Goal: Task Accomplishment & Management: Contribute content

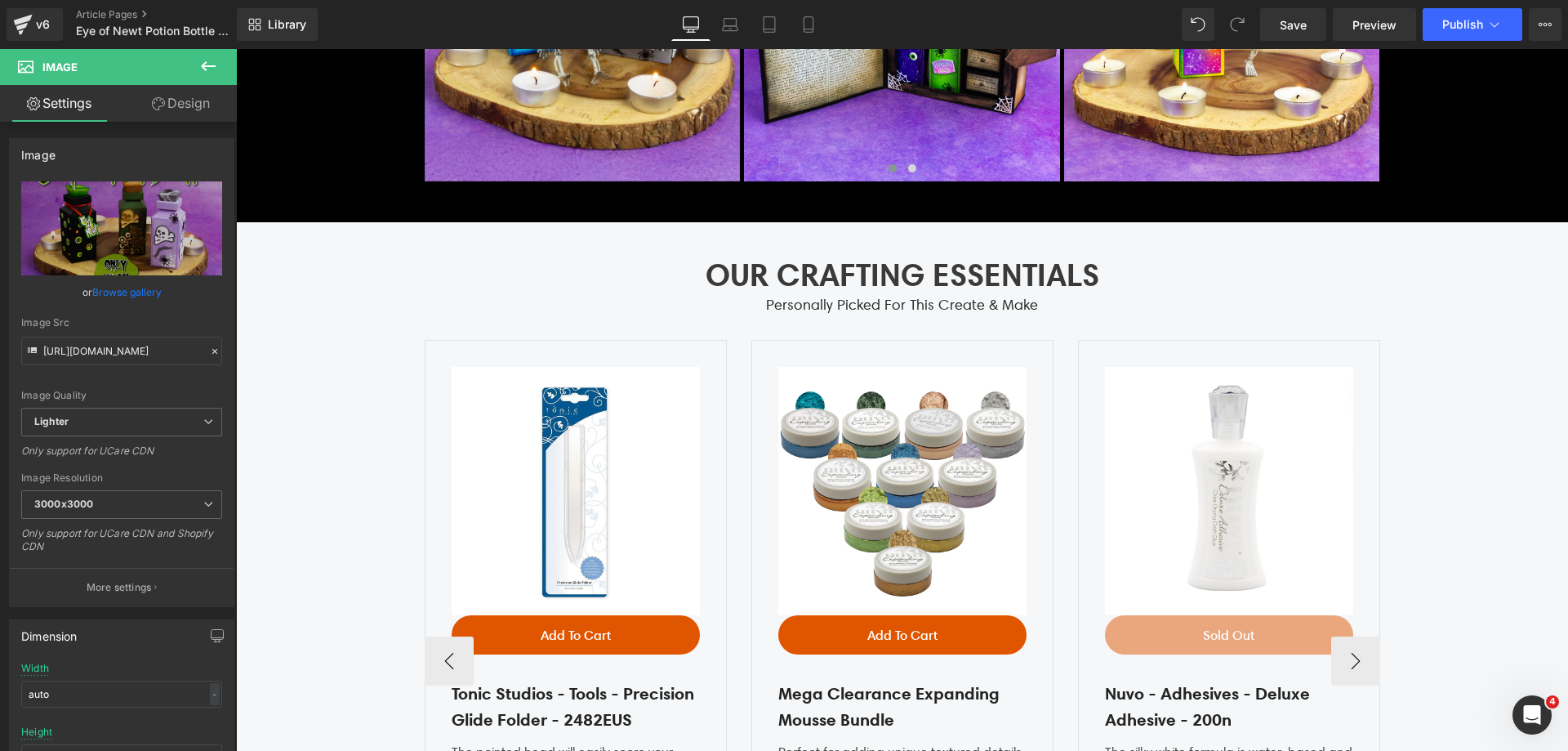
scroll to position [4594, 0]
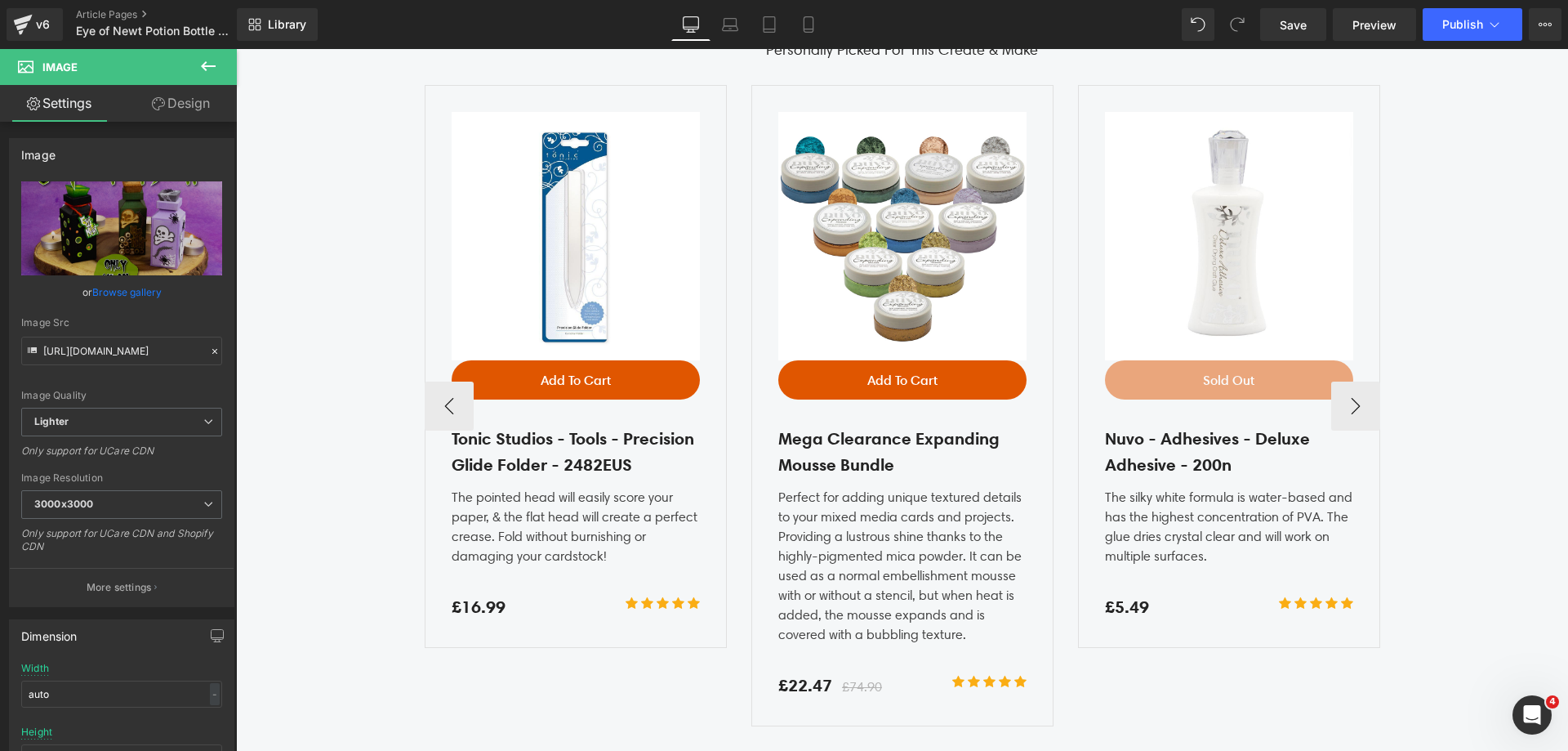
click at [1225, 121] on img at bounding box center [1228, 236] width 248 height 248
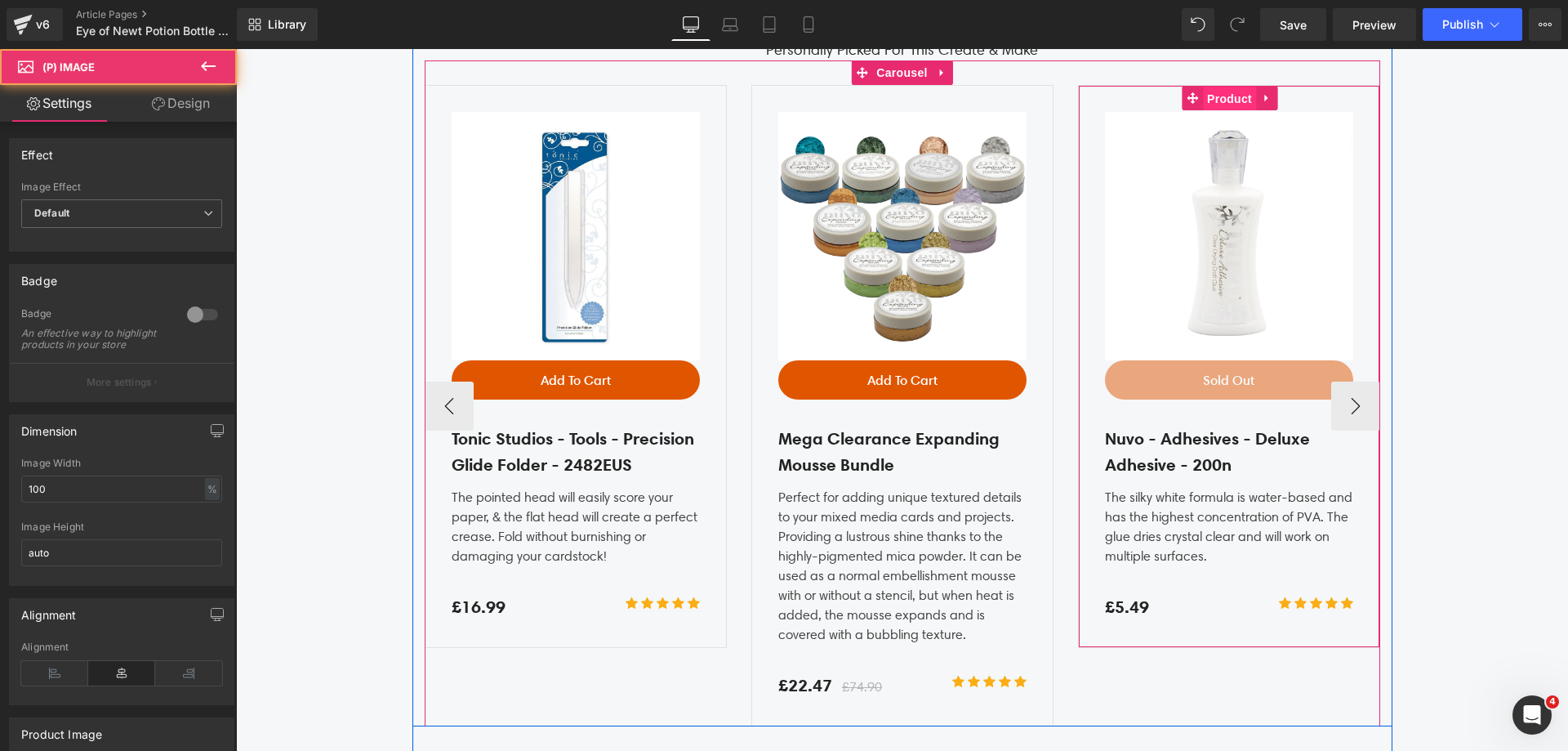
click at [1218, 100] on span "Product" at bounding box center [1229, 99] width 53 height 25
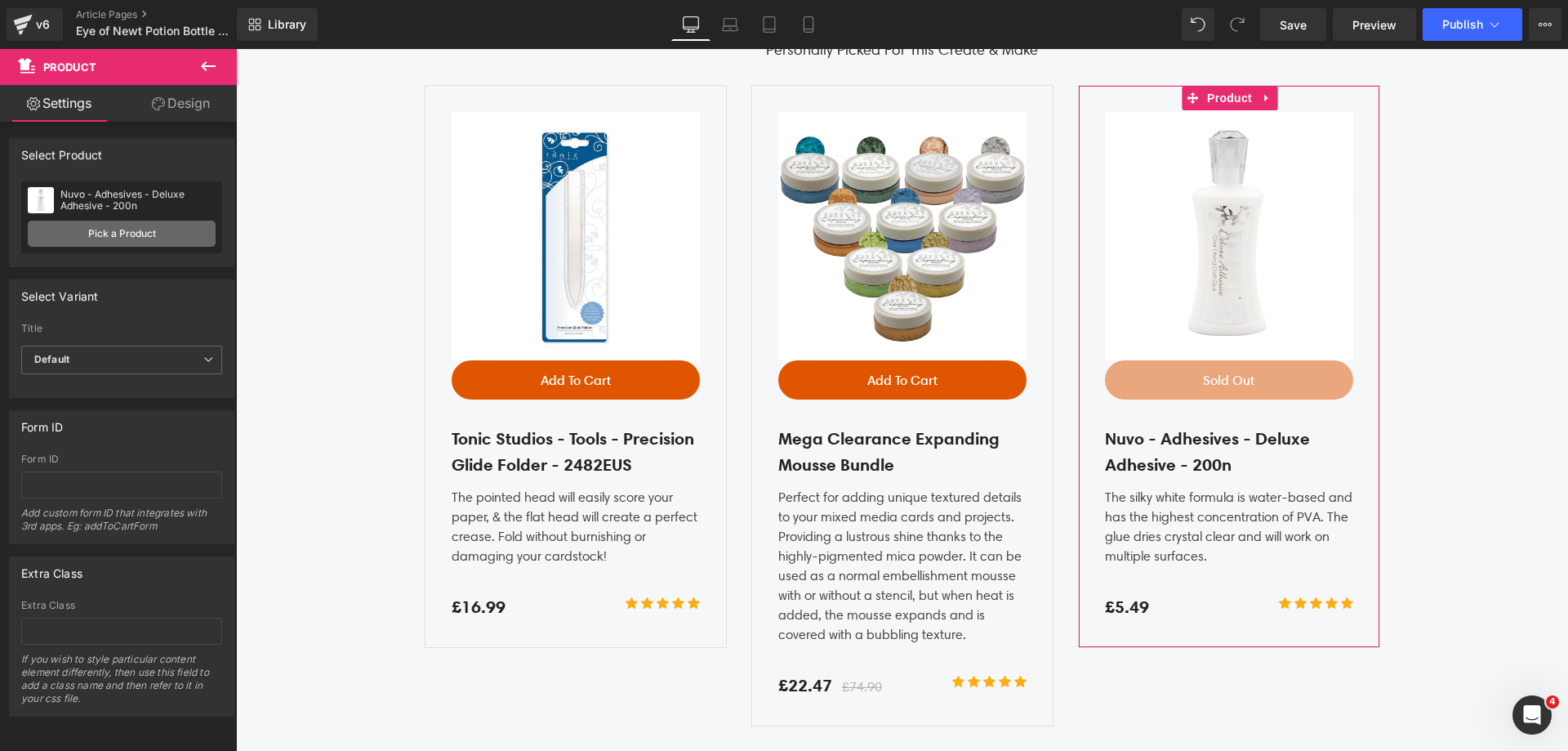
click at [145, 232] on link "Pick a Product" at bounding box center [121, 233] width 187 height 26
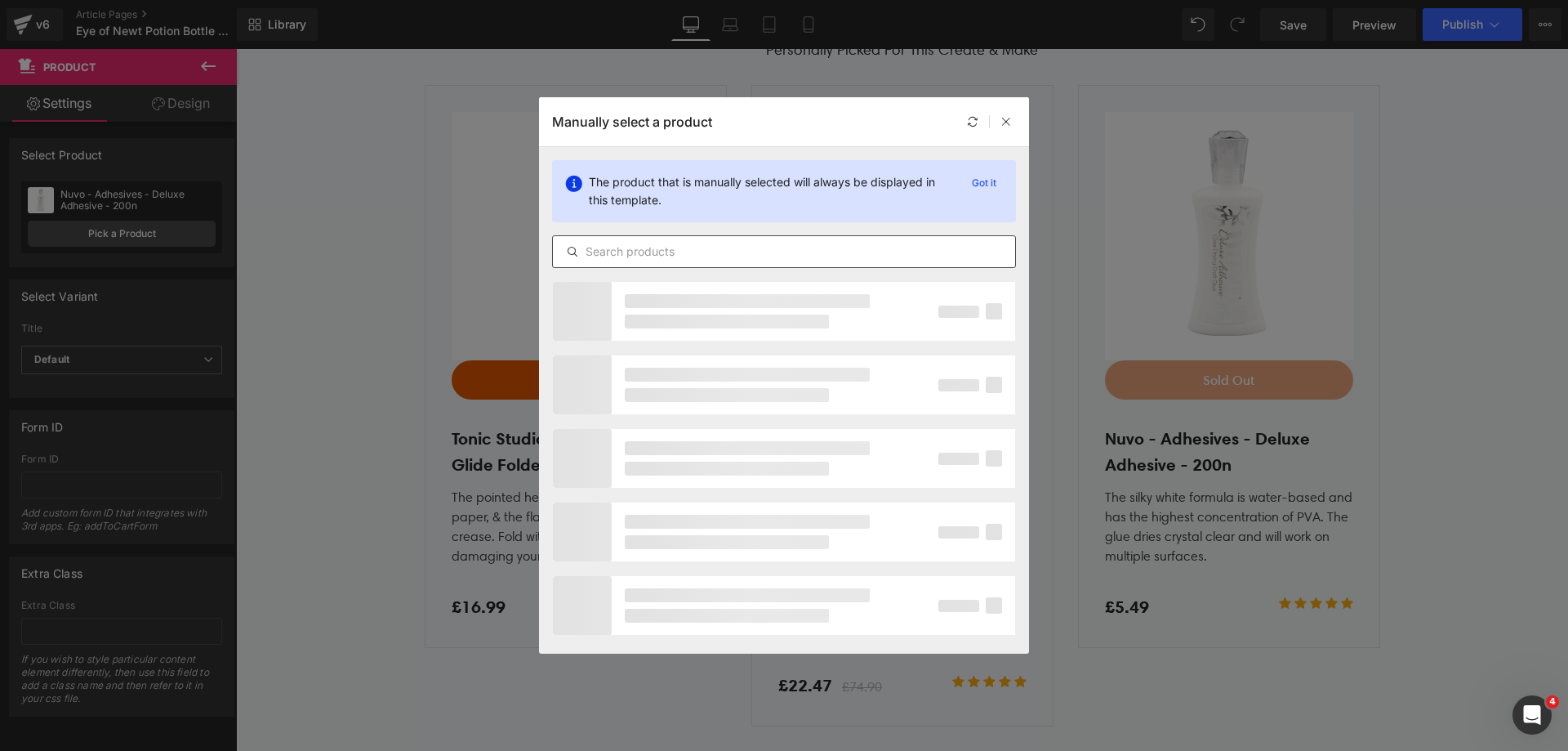
click at [0, 0] on input "text" at bounding box center [0, 0] width 0 height 0
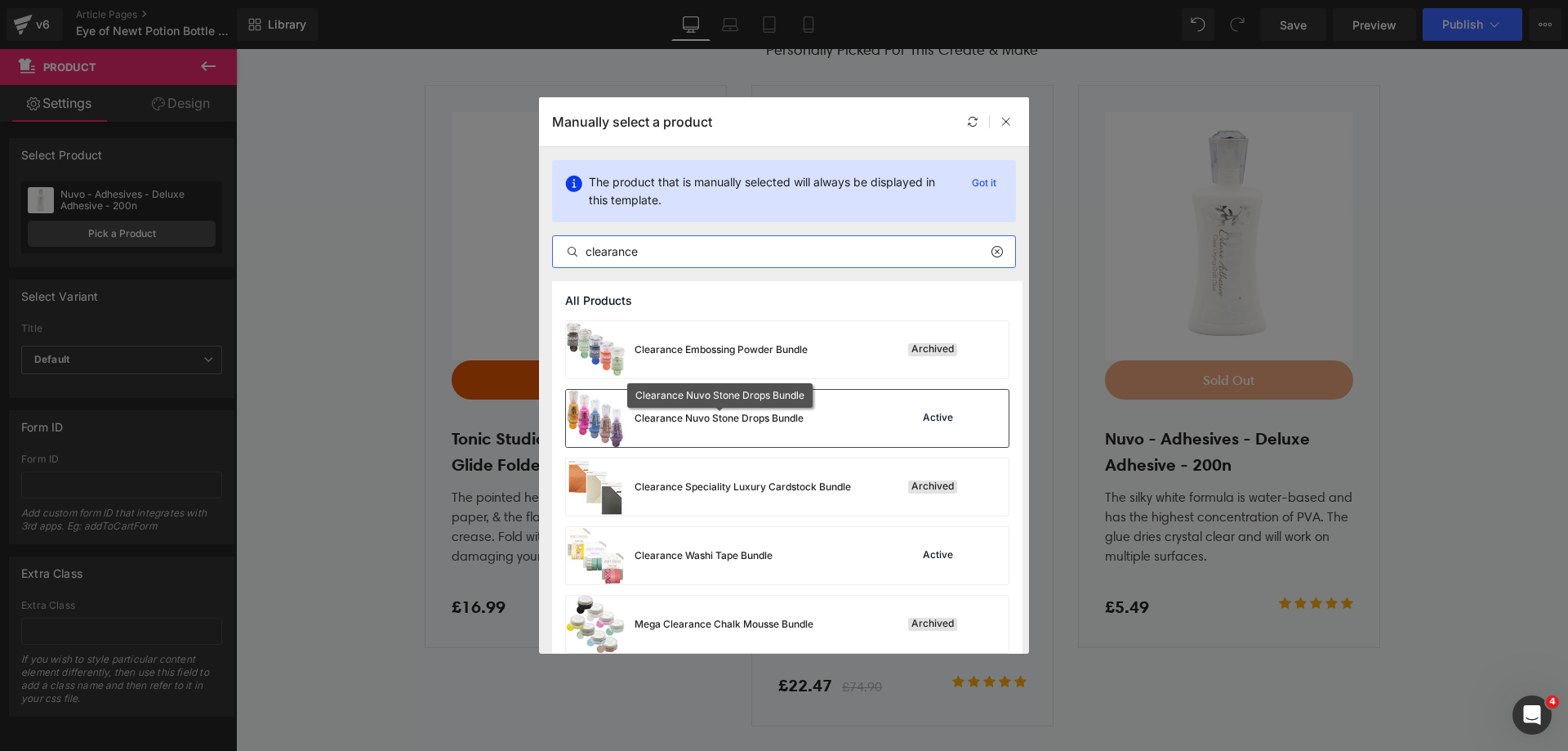
type input "clearance"
click at [0, 0] on div "Clearance Nuvo Stone Drops Bundle" at bounding box center [0, 0] width 0 height 0
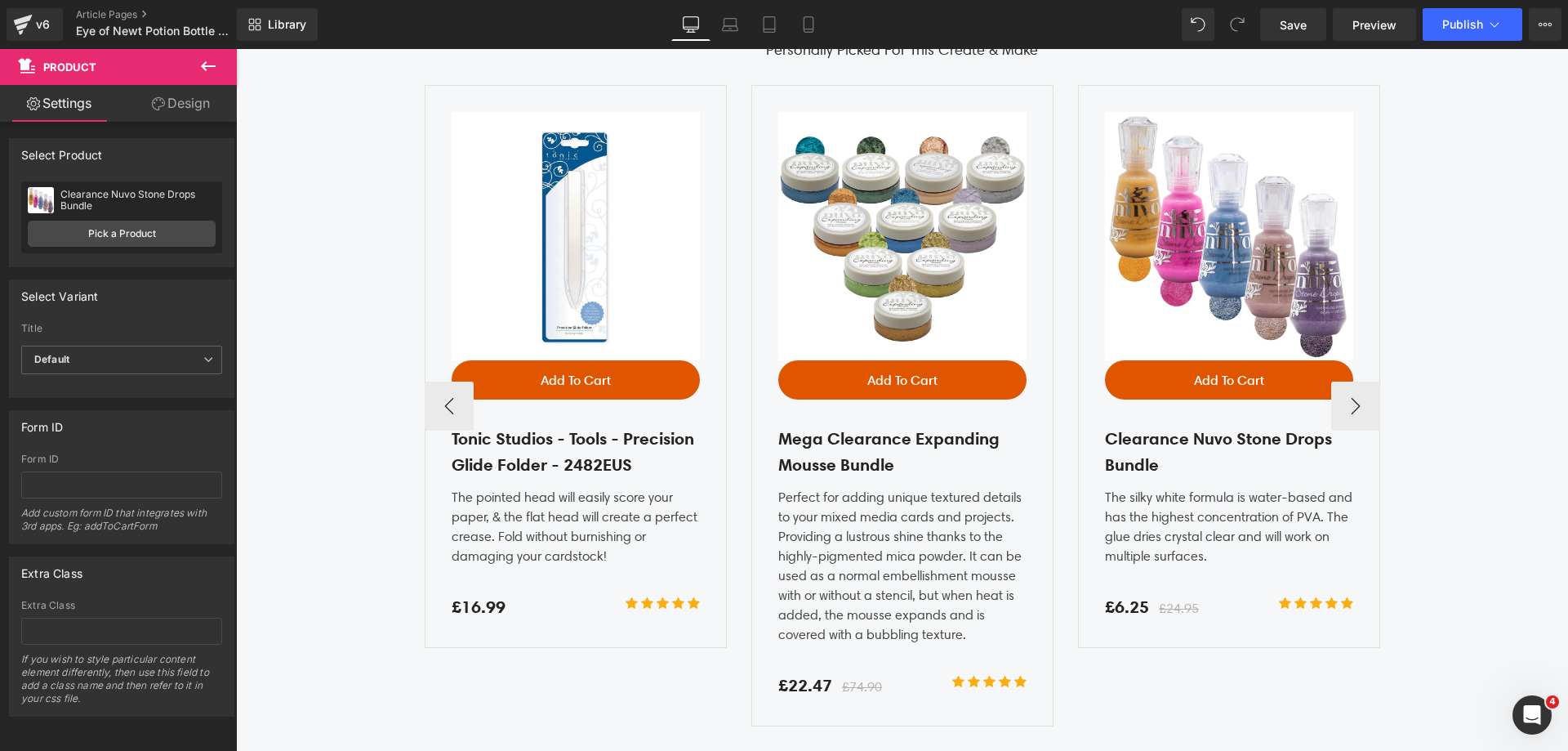
click at [1142, 504] on div "The silky white formula is water-based and has the highest concentration of PVA…" at bounding box center [1228, 524] width 248 height 85
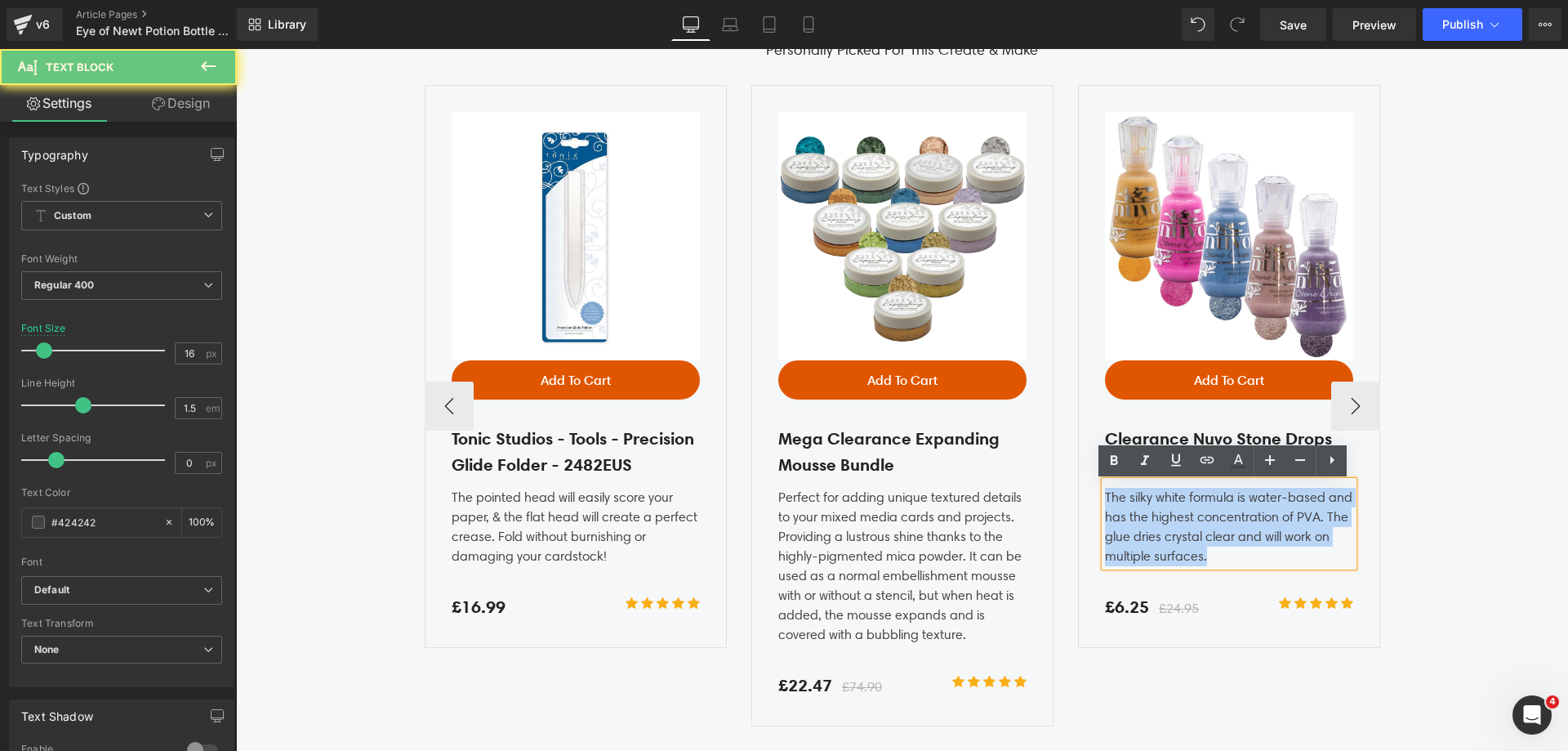
click at [1142, 504] on div "The silky white formula is water-based and has the highest concentration of PVA…" at bounding box center [1228, 524] width 248 height 85
copy div "The silky white formula is water-based and has the highest concentration of PVA…"
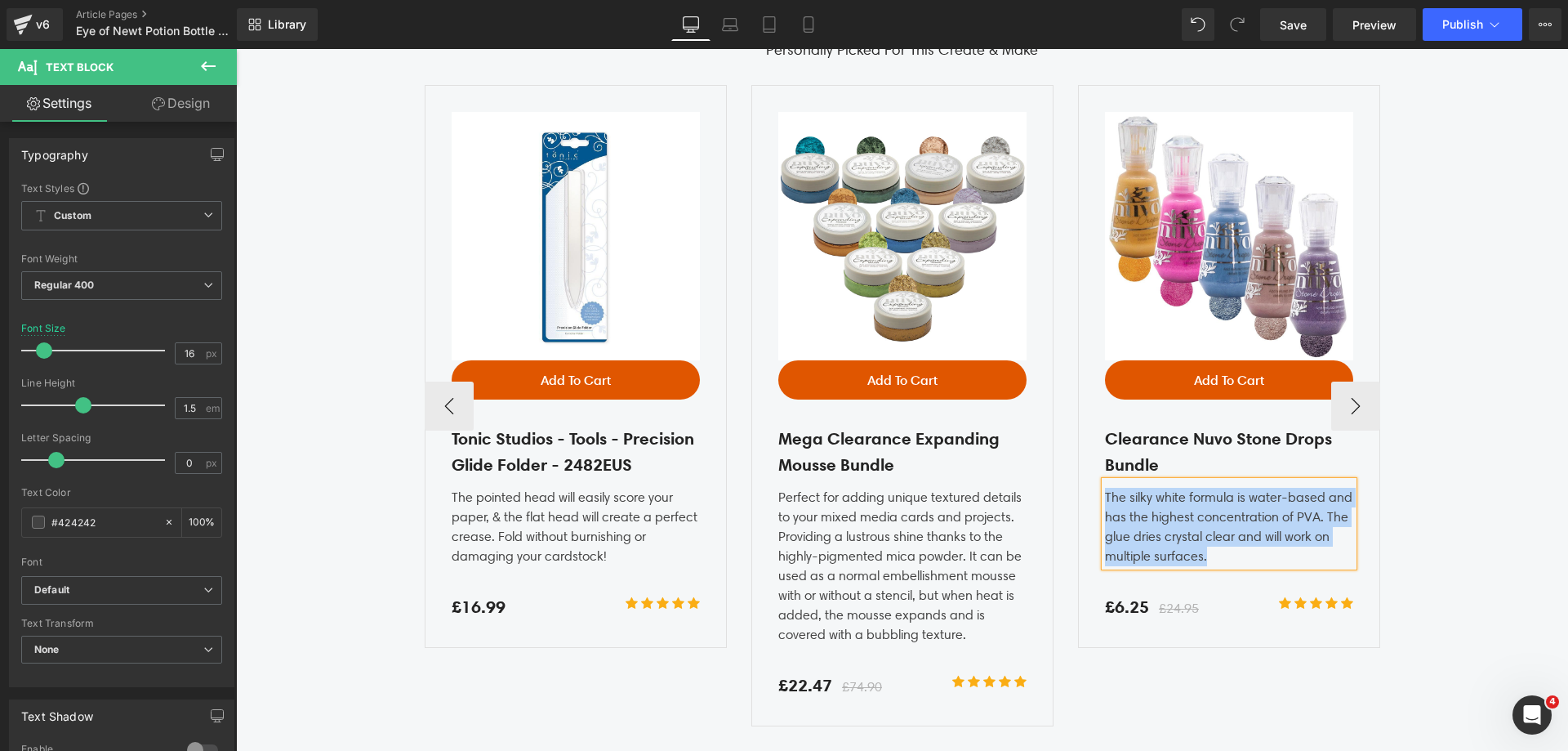
click at [1130, 548] on div "The silky white formula is water-based and has the highest concentration of PVA…" at bounding box center [1228, 524] width 248 height 85
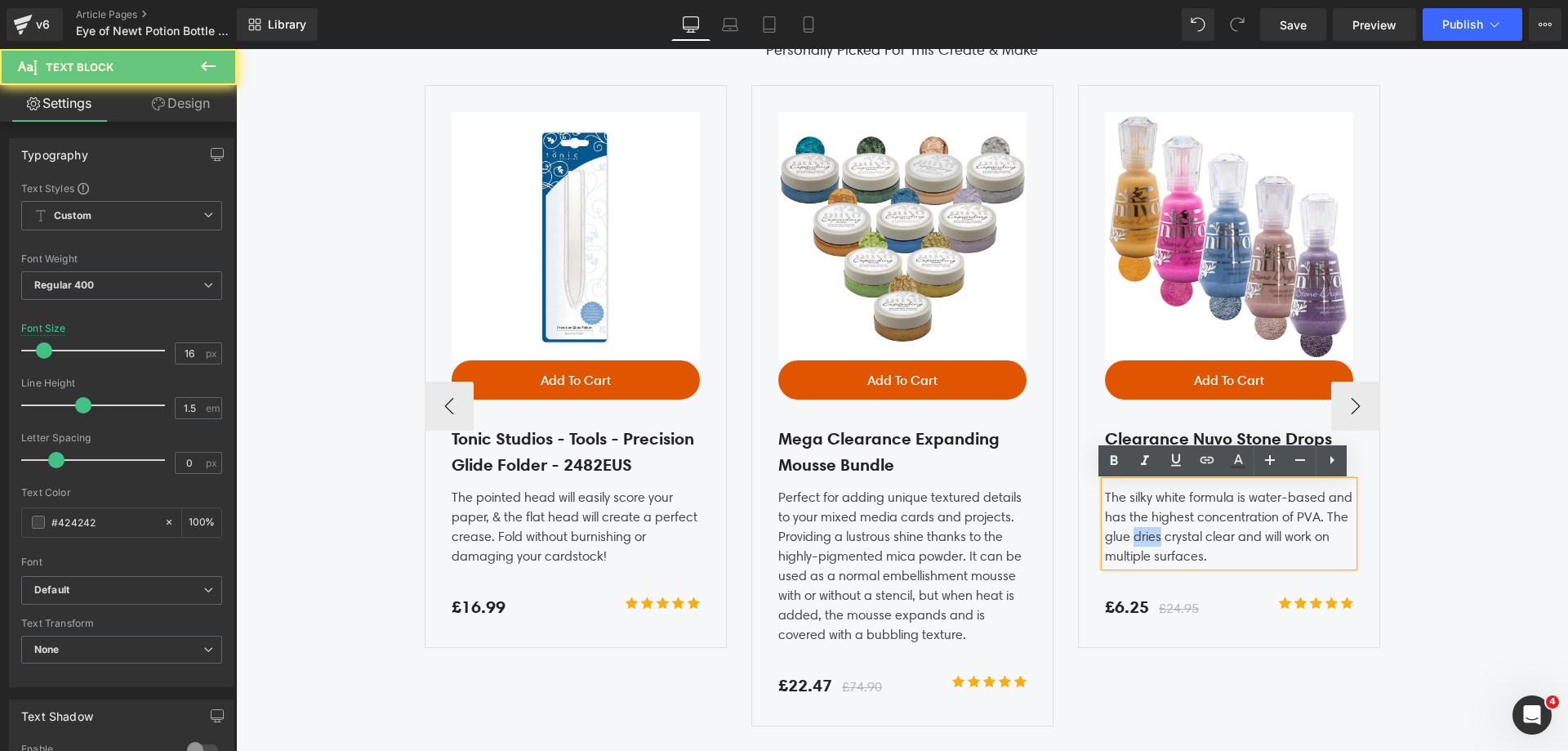
click at [1131, 548] on div "The silky white formula is water-based and has the highest concentration of PVA…" at bounding box center [1228, 524] width 248 height 85
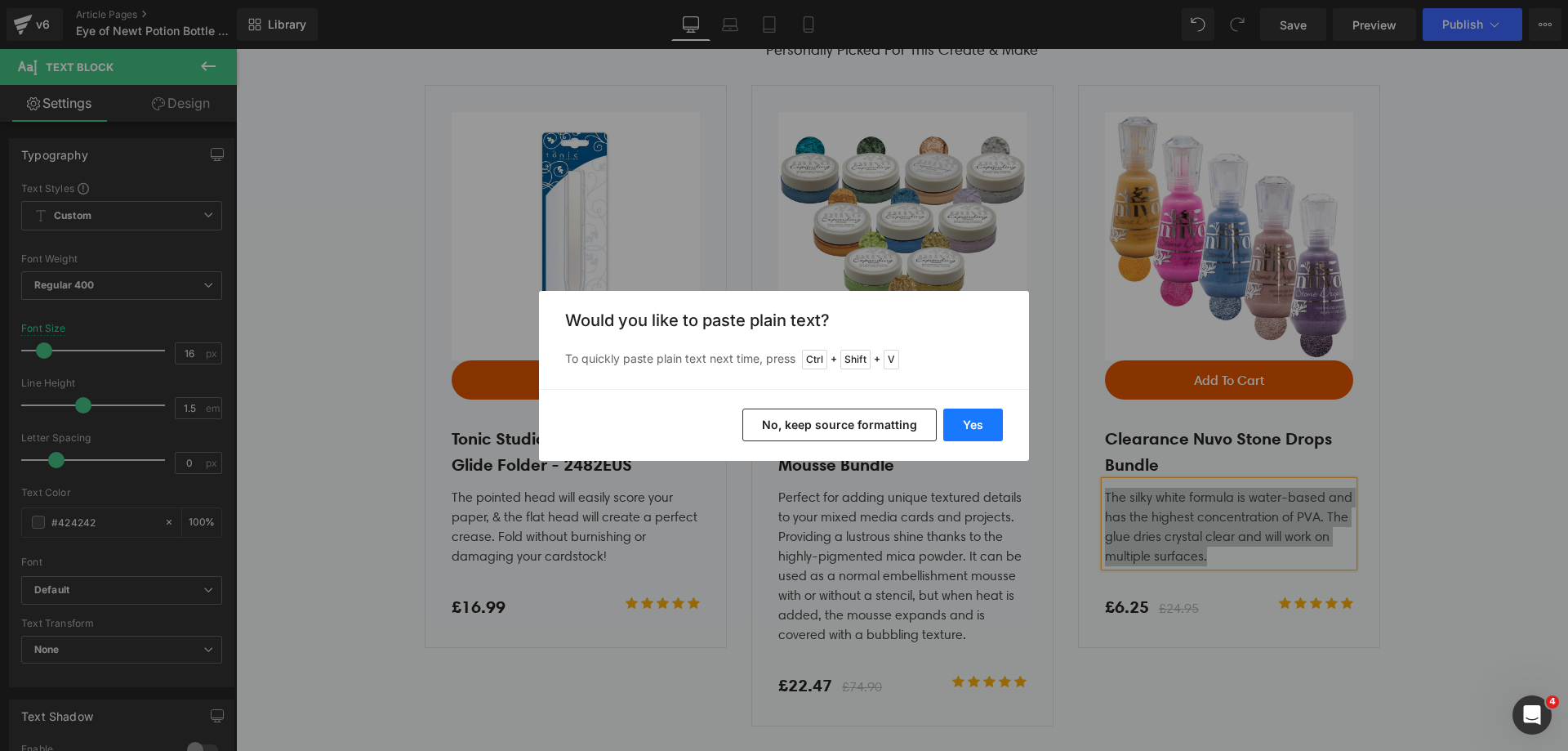
click at [362, 59] on button "Yes" at bounding box center [332, 49] width 60 height 20
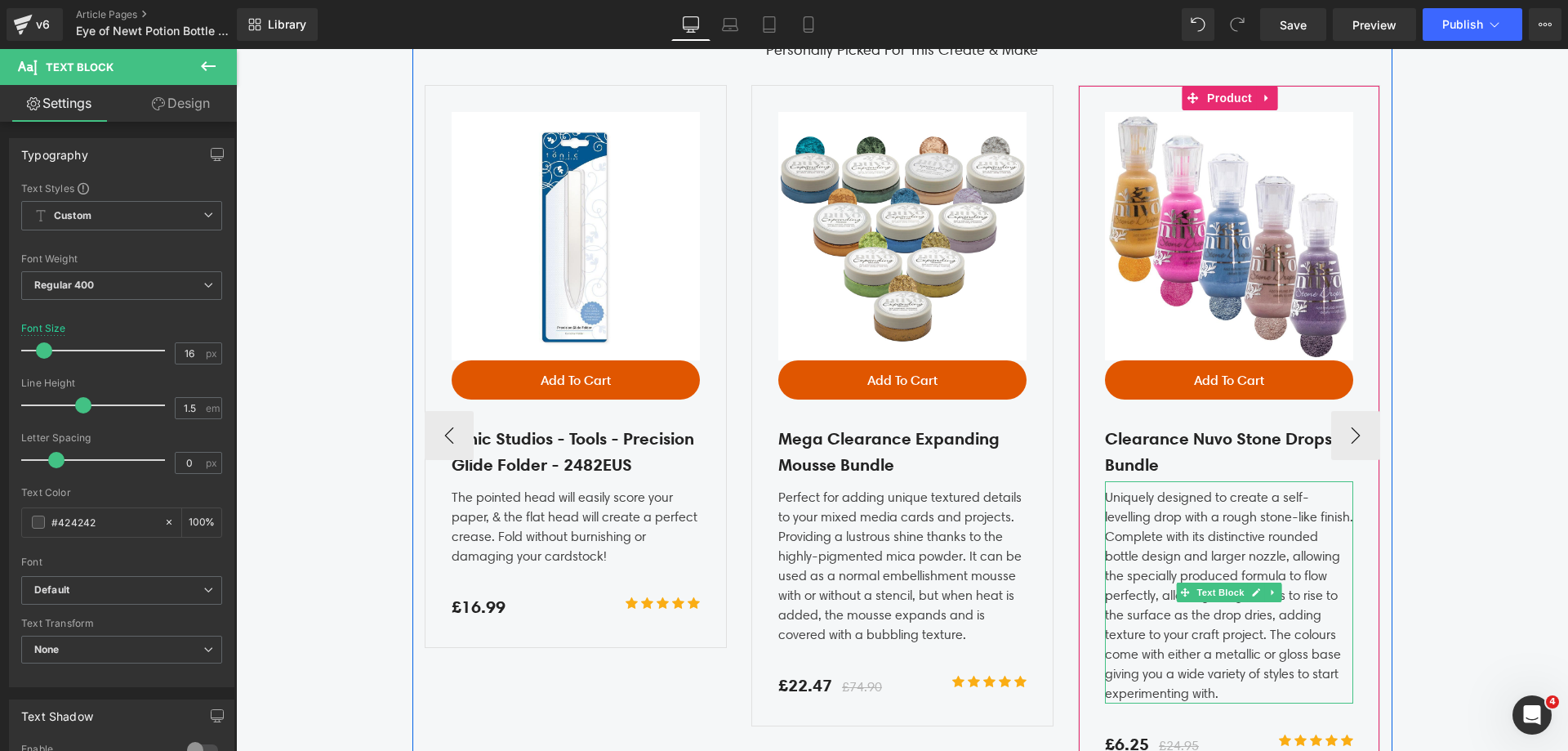
click at [1282, 646] on div "Uniquely designed to create a self-levelling drop with a rough stone-like finis…" at bounding box center [1228, 592] width 248 height 222
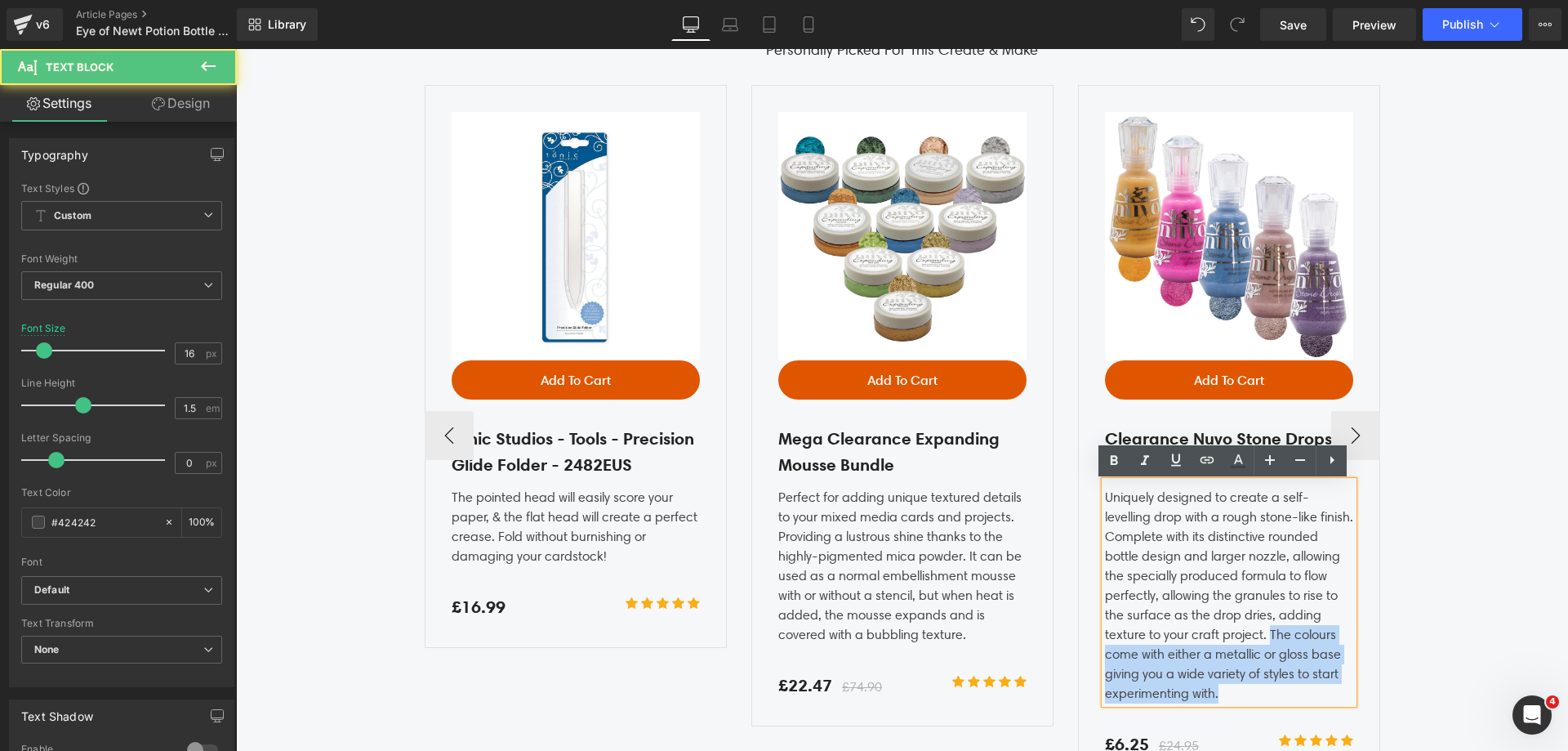
drag, startPoint x: 1254, startPoint y: 696, endPoint x: 1262, endPoint y: 638, distance: 58.5
click at [1262, 638] on div "Uniquely designed to create a self-levelling drop with a rough stone-like finis…" at bounding box center [1228, 592] width 248 height 222
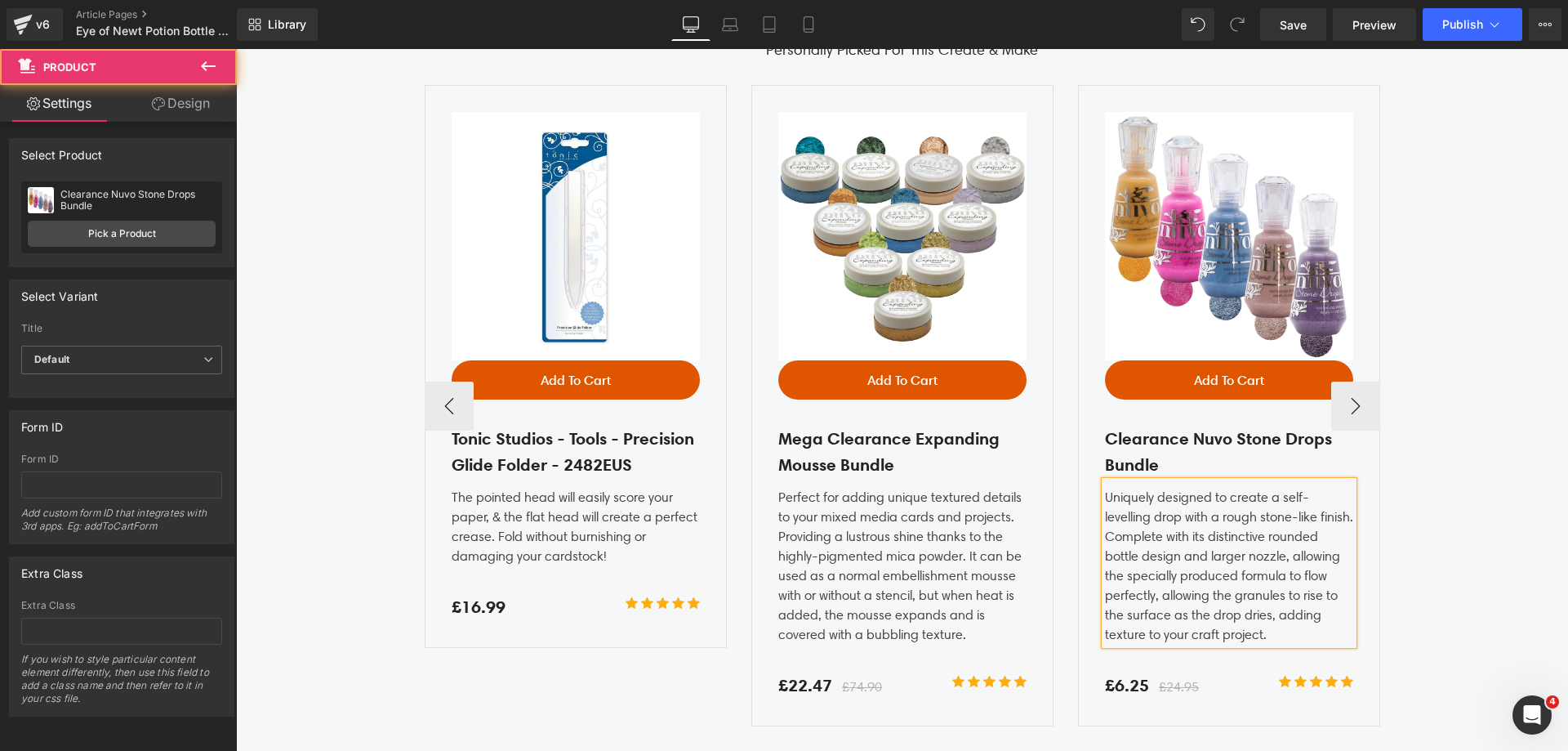
click at [1359, 572] on div "Sale Off (P) Image Add To Cart (P) Cart Button Row Clearance Nuvo Stone Drops B…" at bounding box center [1229, 405] width 303 height 641
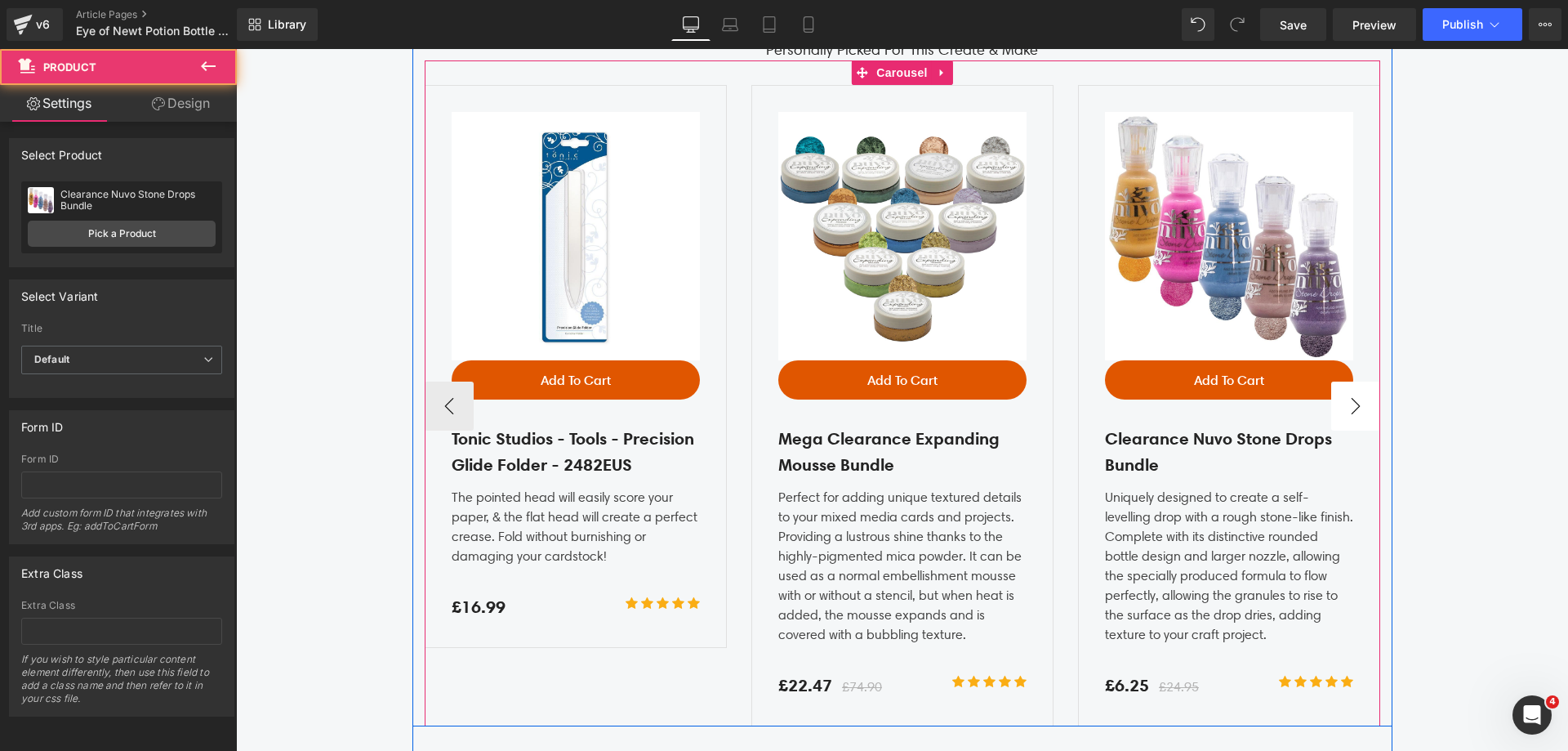
click at [1356, 415] on button "›" at bounding box center [1356, 406] width 49 height 49
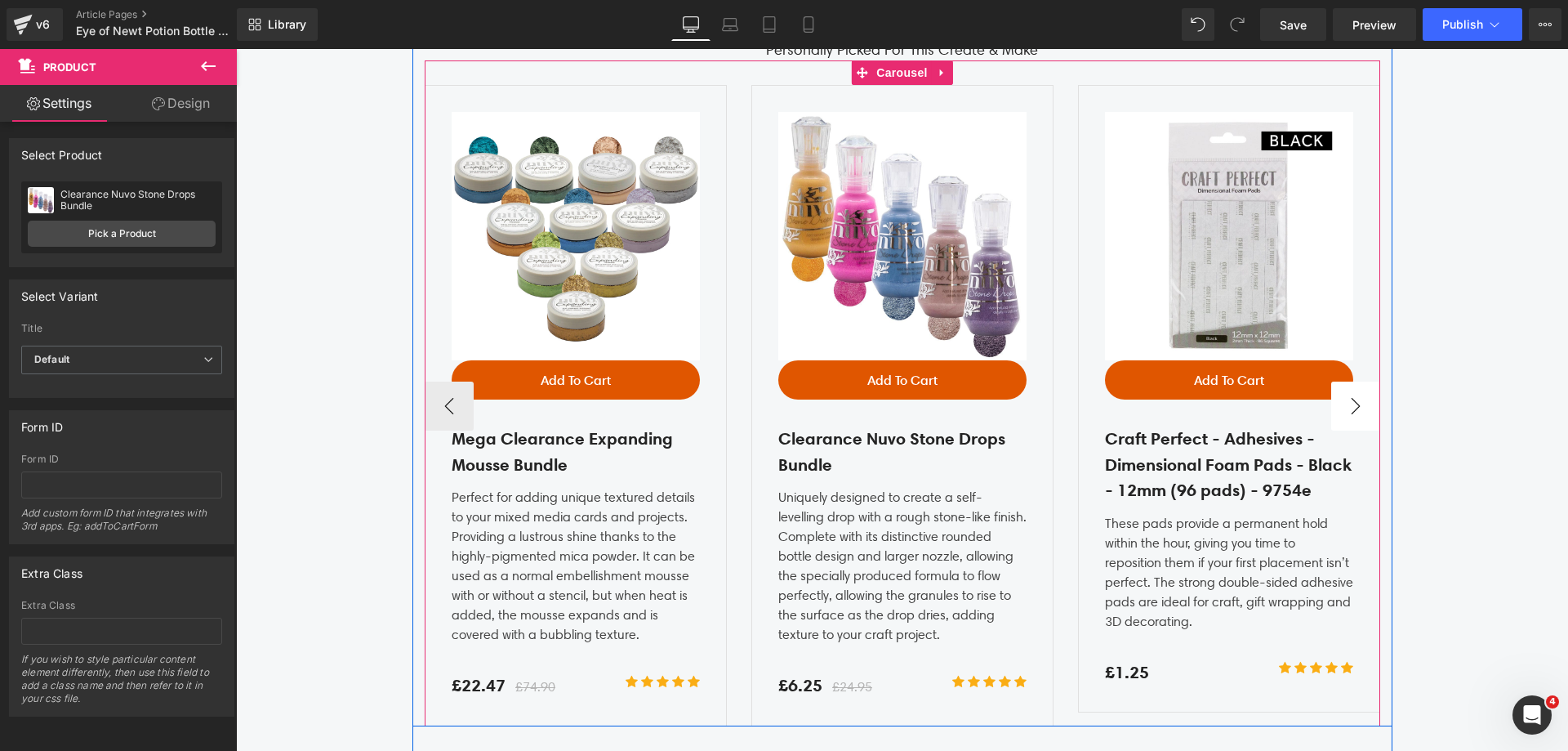
click at [1356, 415] on button "›" at bounding box center [1356, 406] width 49 height 49
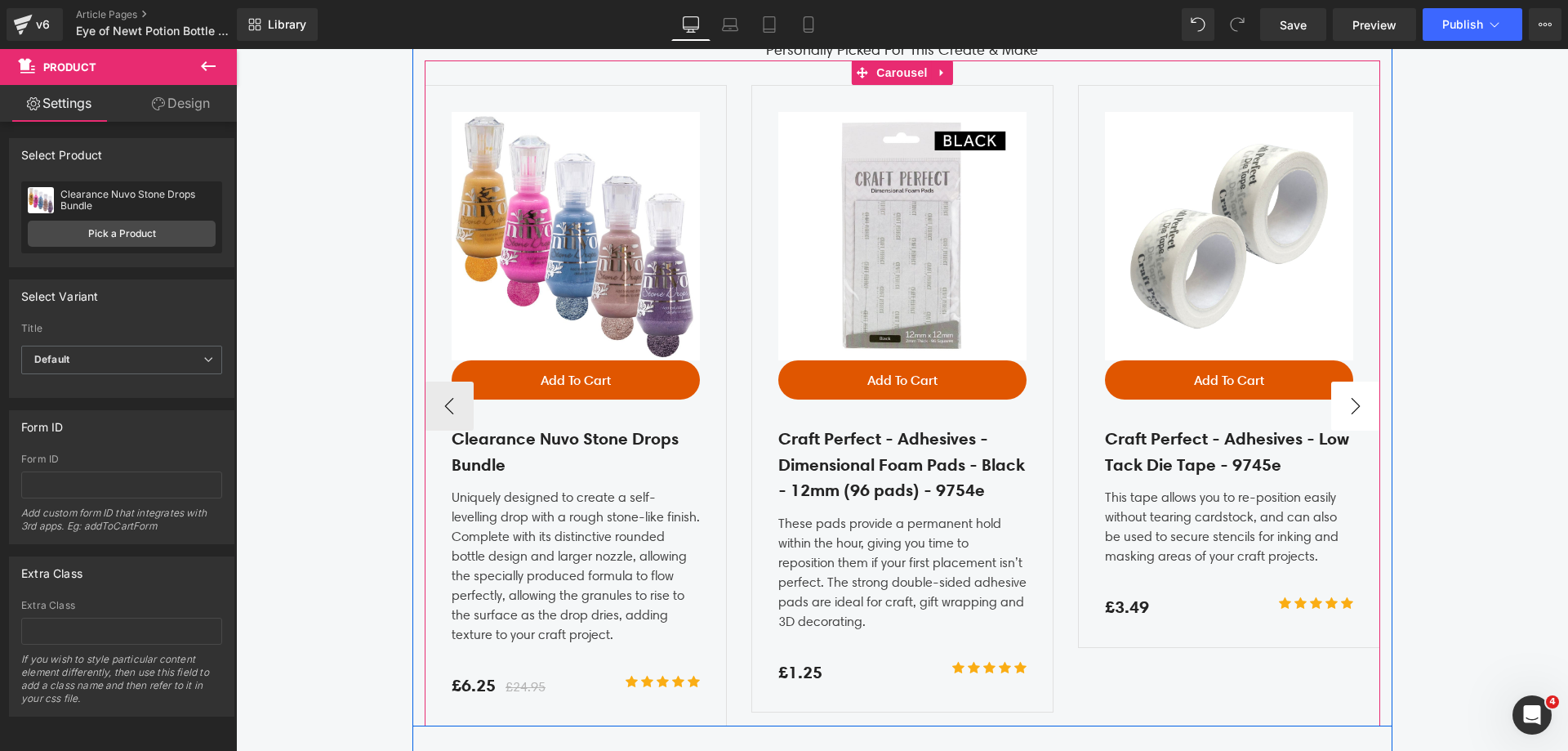
click at [1356, 415] on button "›" at bounding box center [1356, 406] width 49 height 49
click at [461, 418] on button "‹" at bounding box center [449, 406] width 49 height 49
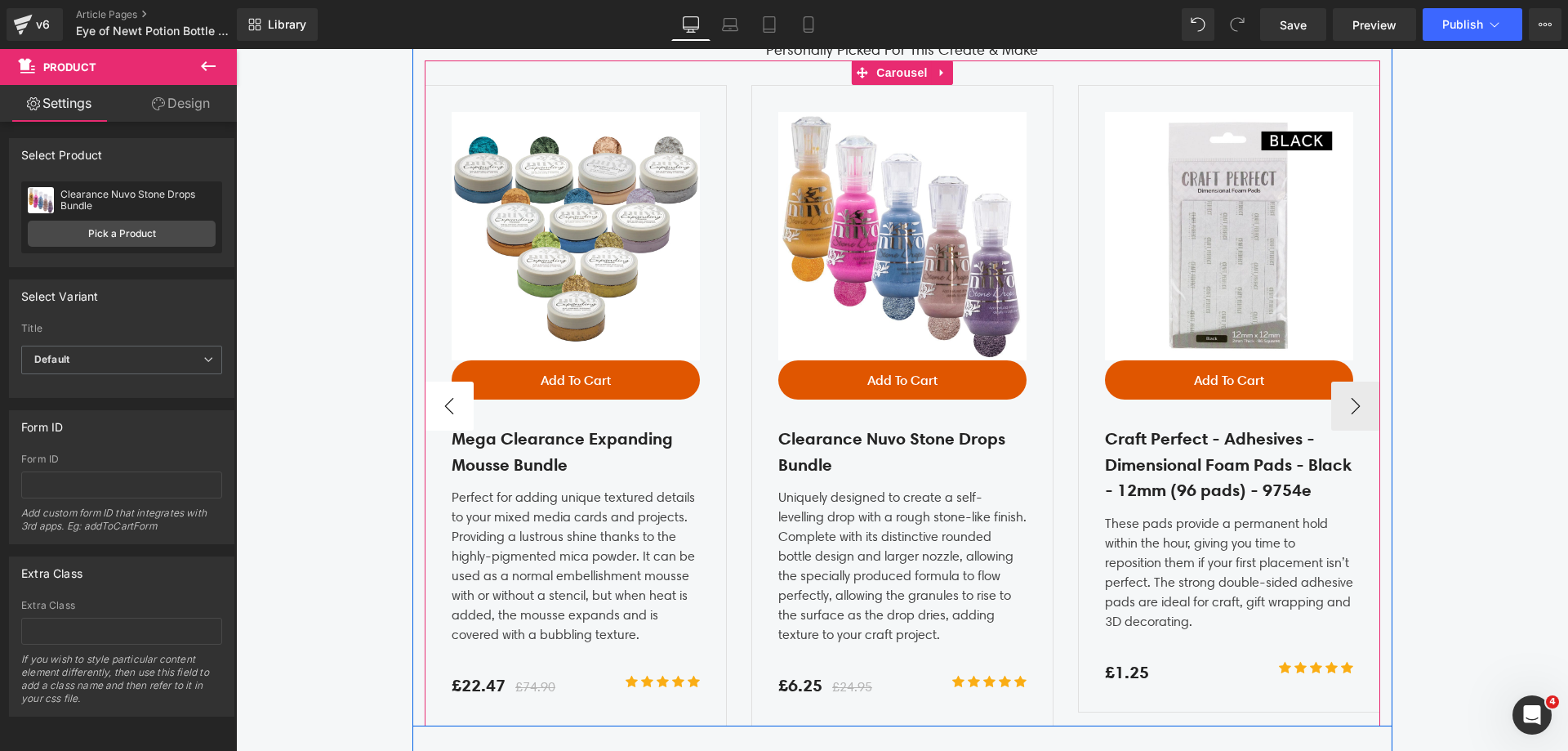
click at [461, 418] on button "‹" at bounding box center [449, 406] width 49 height 49
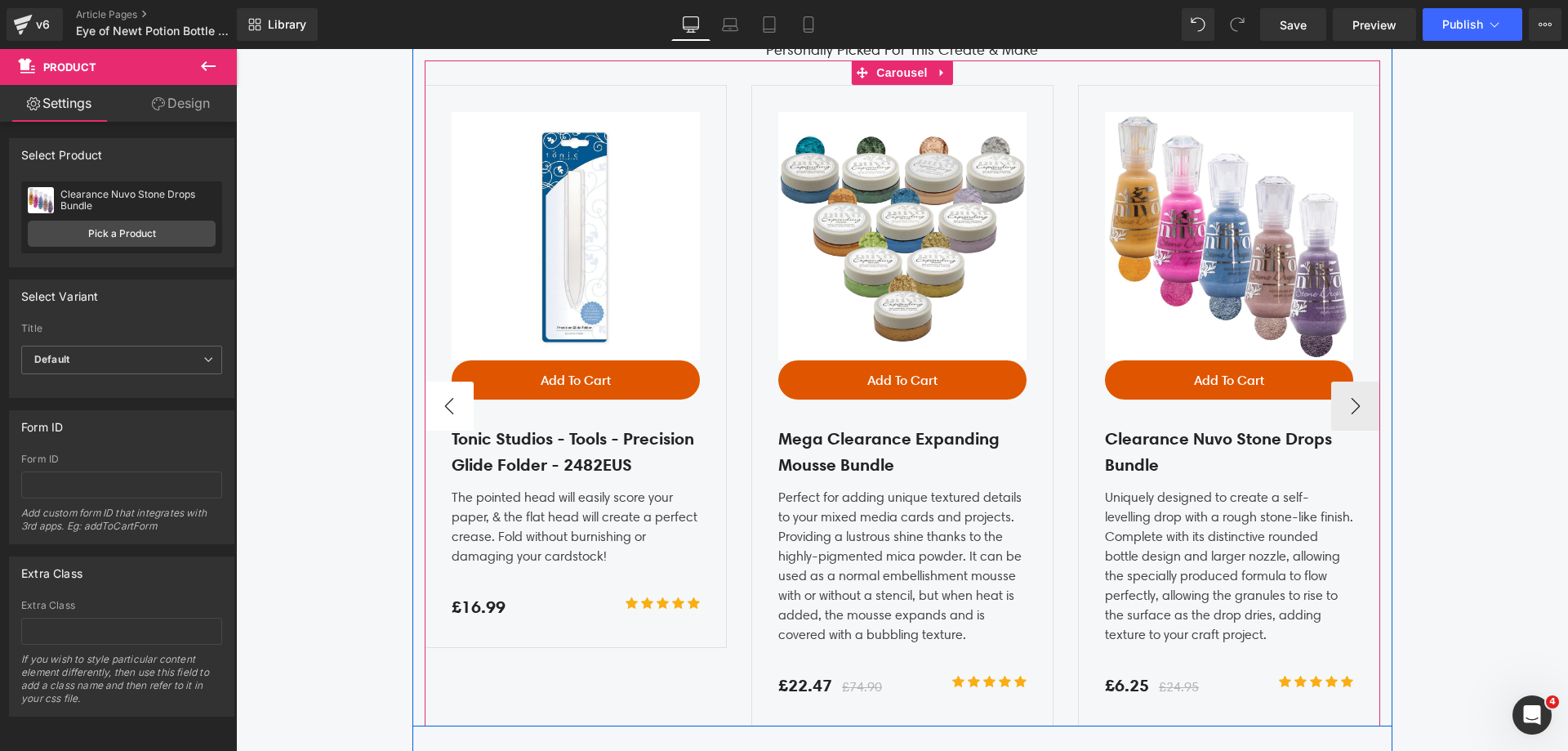
click at [461, 418] on button "‹" at bounding box center [449, 406] width 49 height 49
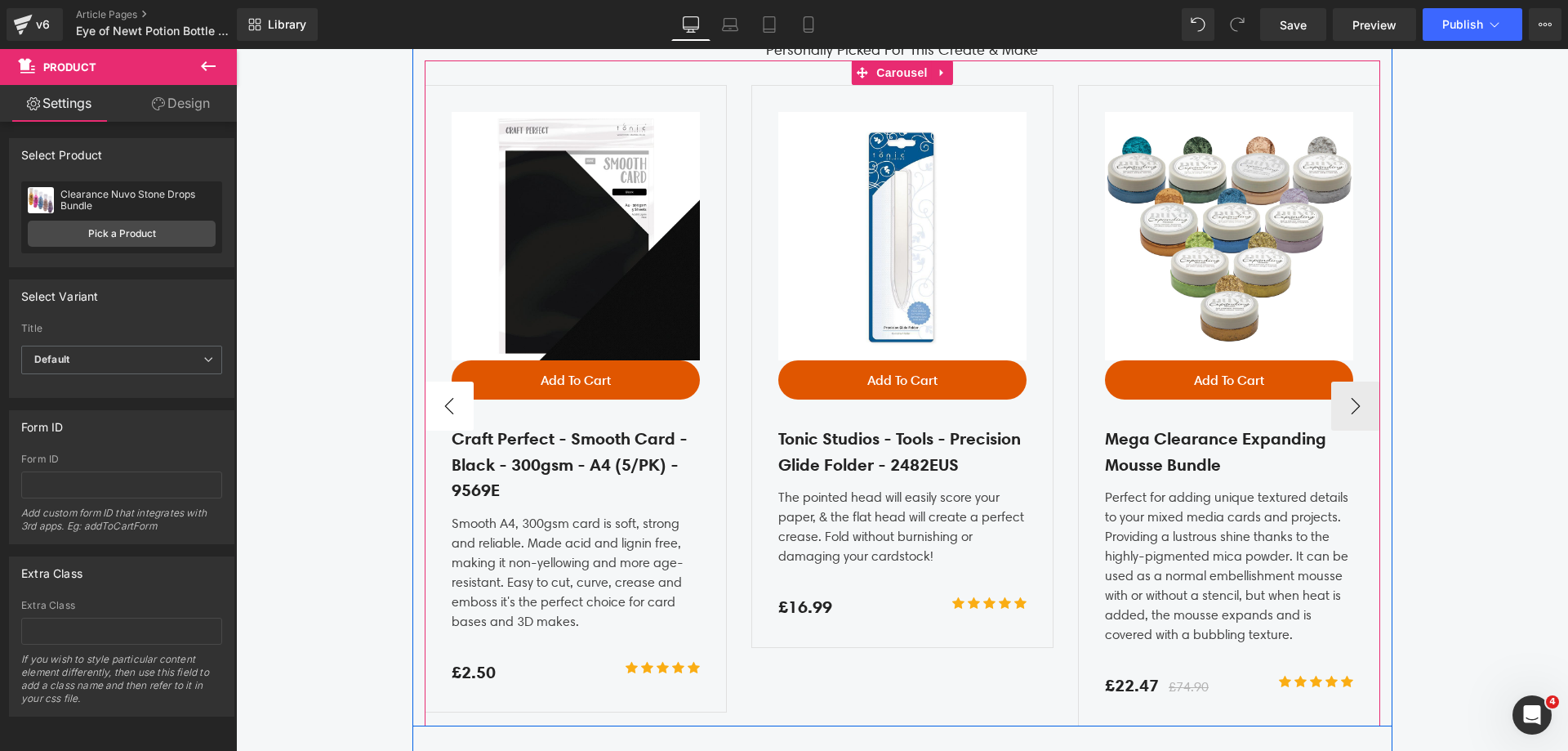
click at [461, 418] on button "‹" at bounding box center [449, 406] width 49 height 49
click at [885, 78] on span "Carousel" at bounding box center [902, 73] width 59 height 25
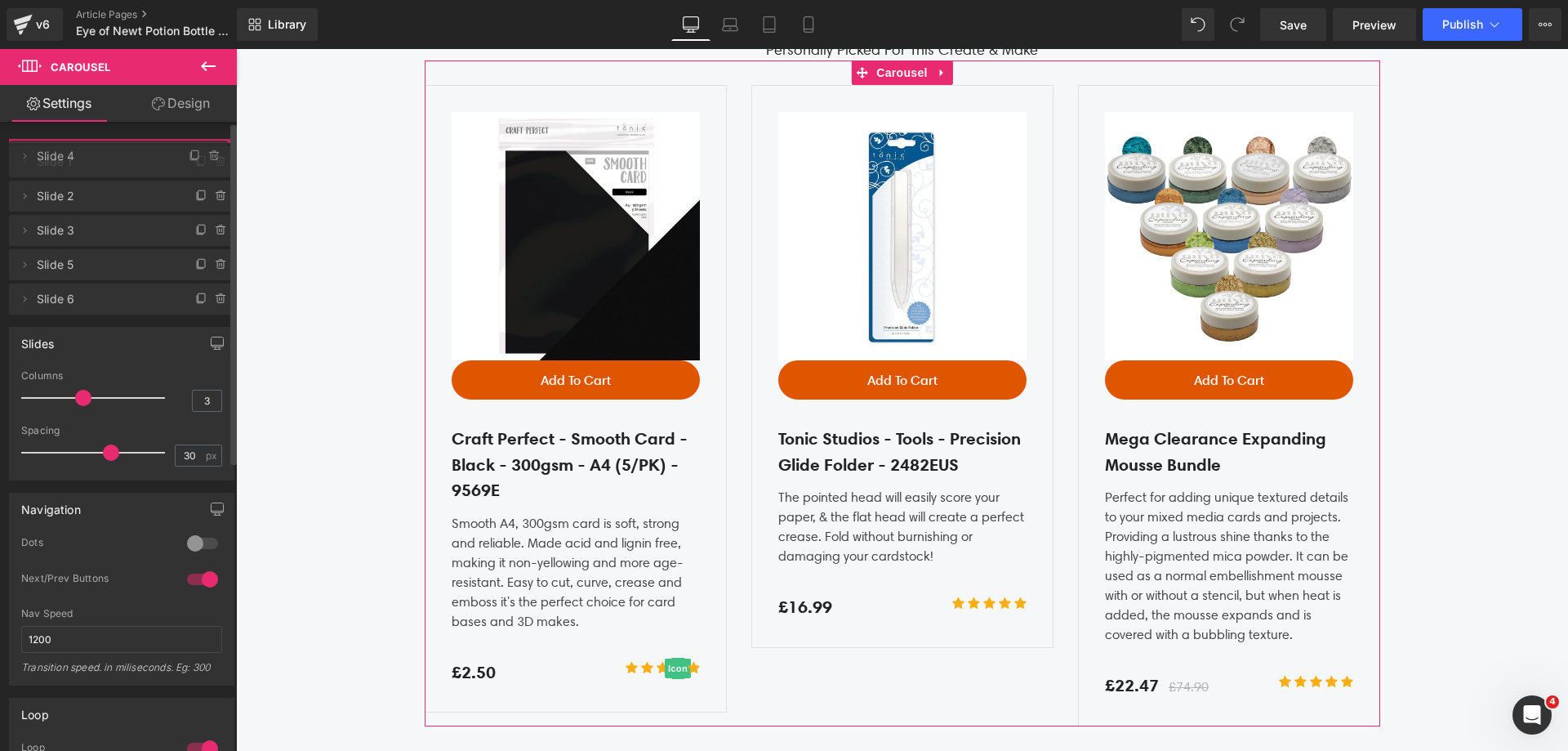
drag, startPoint x: 95, startPoint y: 251, endPoint x: 107, endPoint y: 148, distance: 103.7
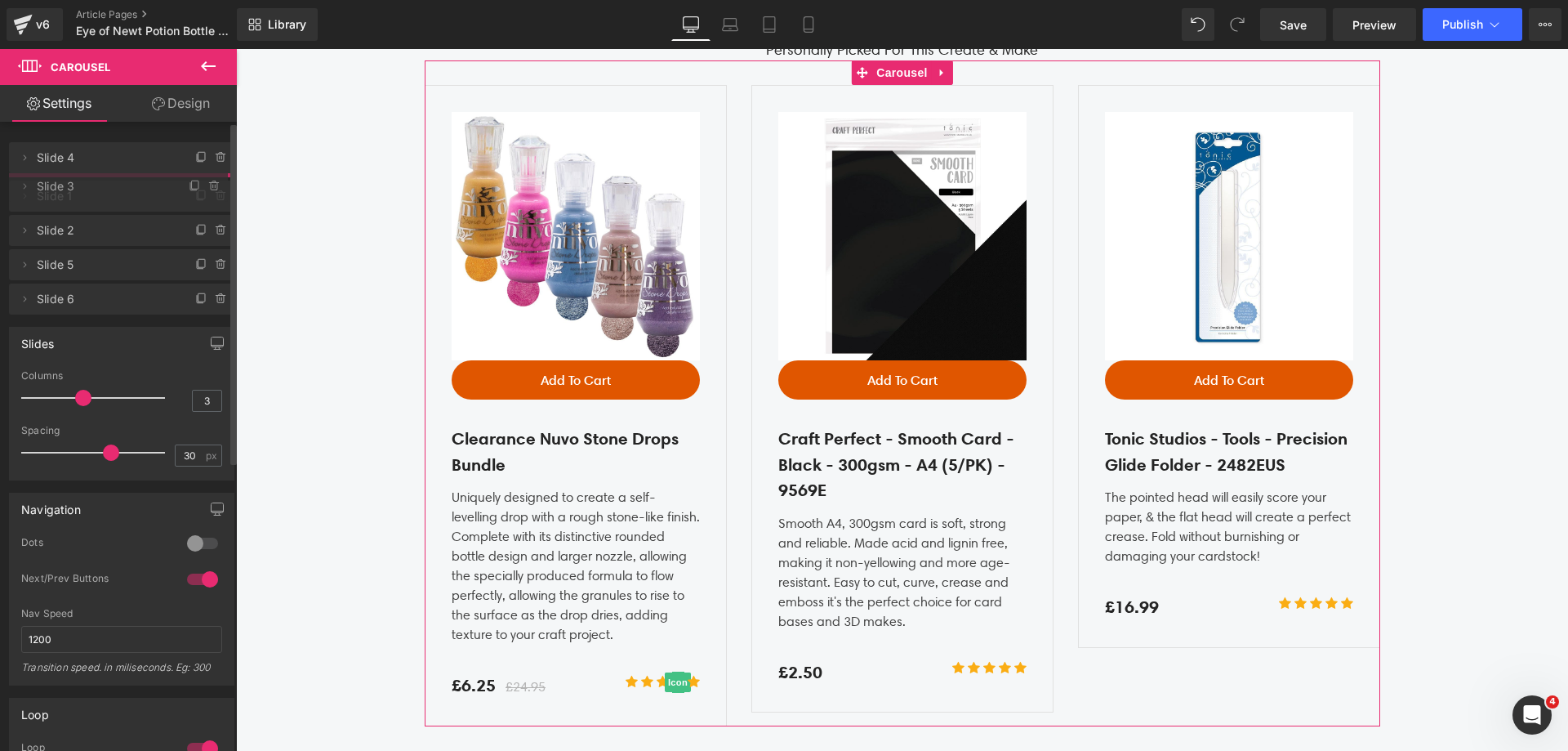
drag, startPoint x: 129, startPoint y: 261, endPoint x: 122, endPoint y: 187, distance: 74.3
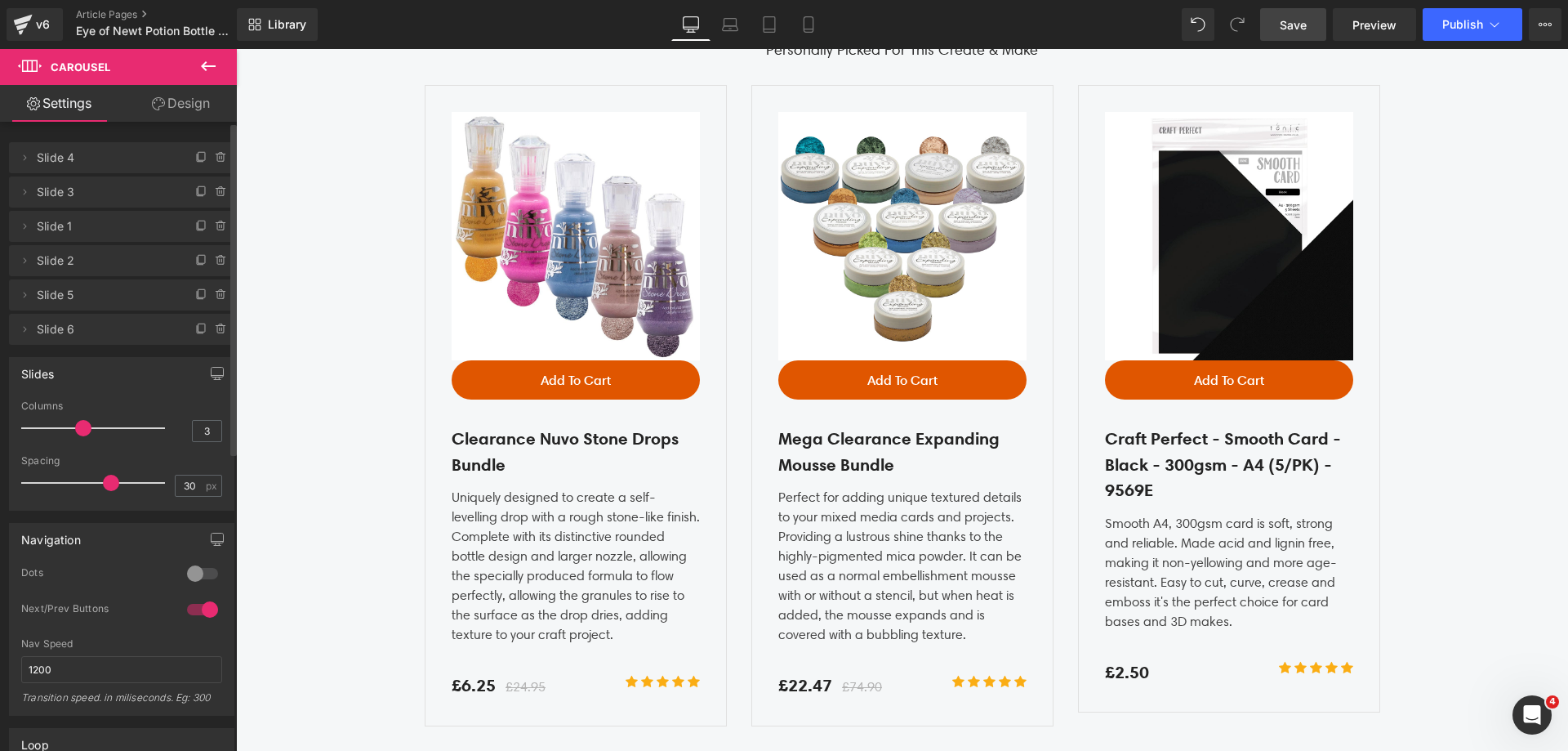
click at [1290, 37] on link "Save" at bounding box center [1293, 25] width 67 height 32
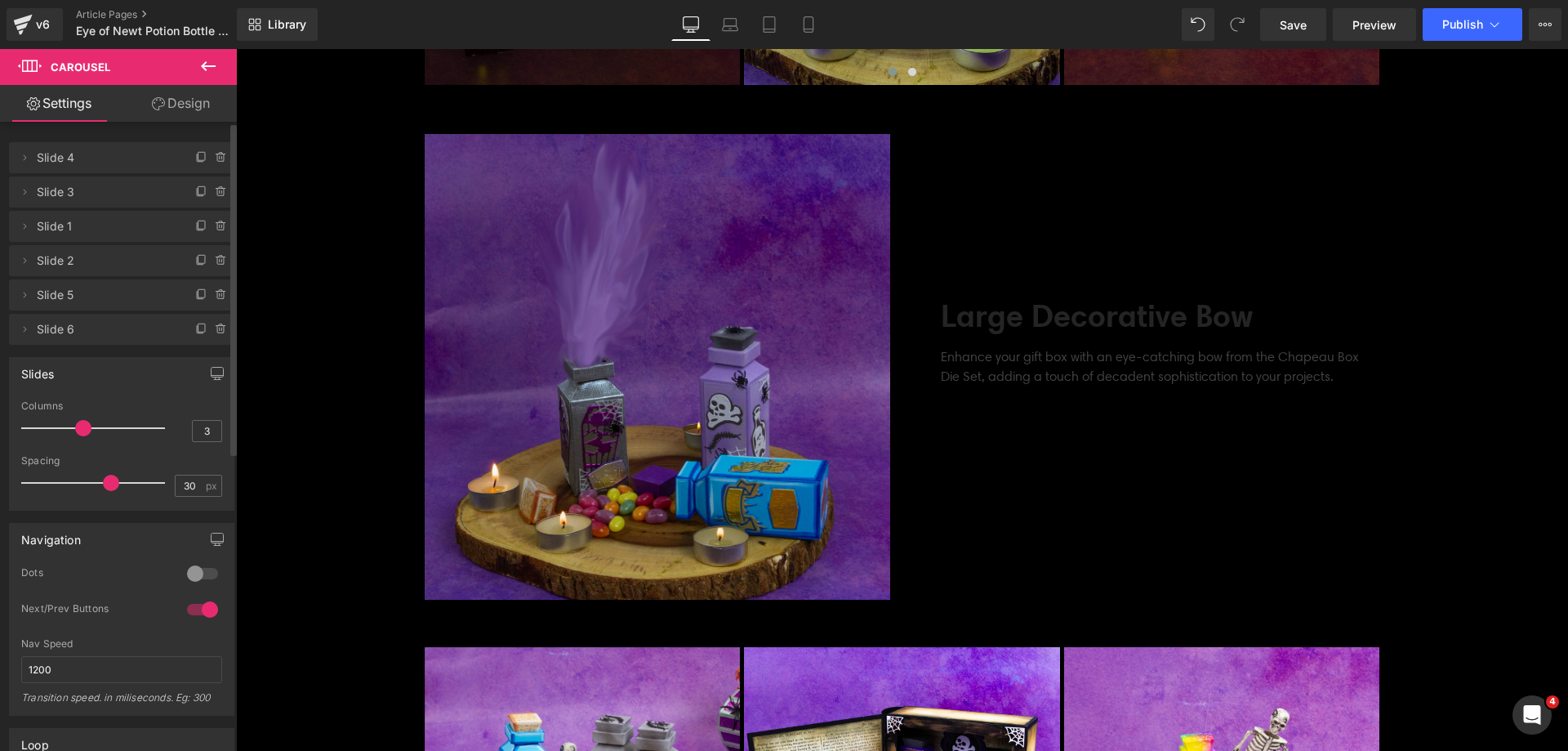
scroll to position [3531, 0]
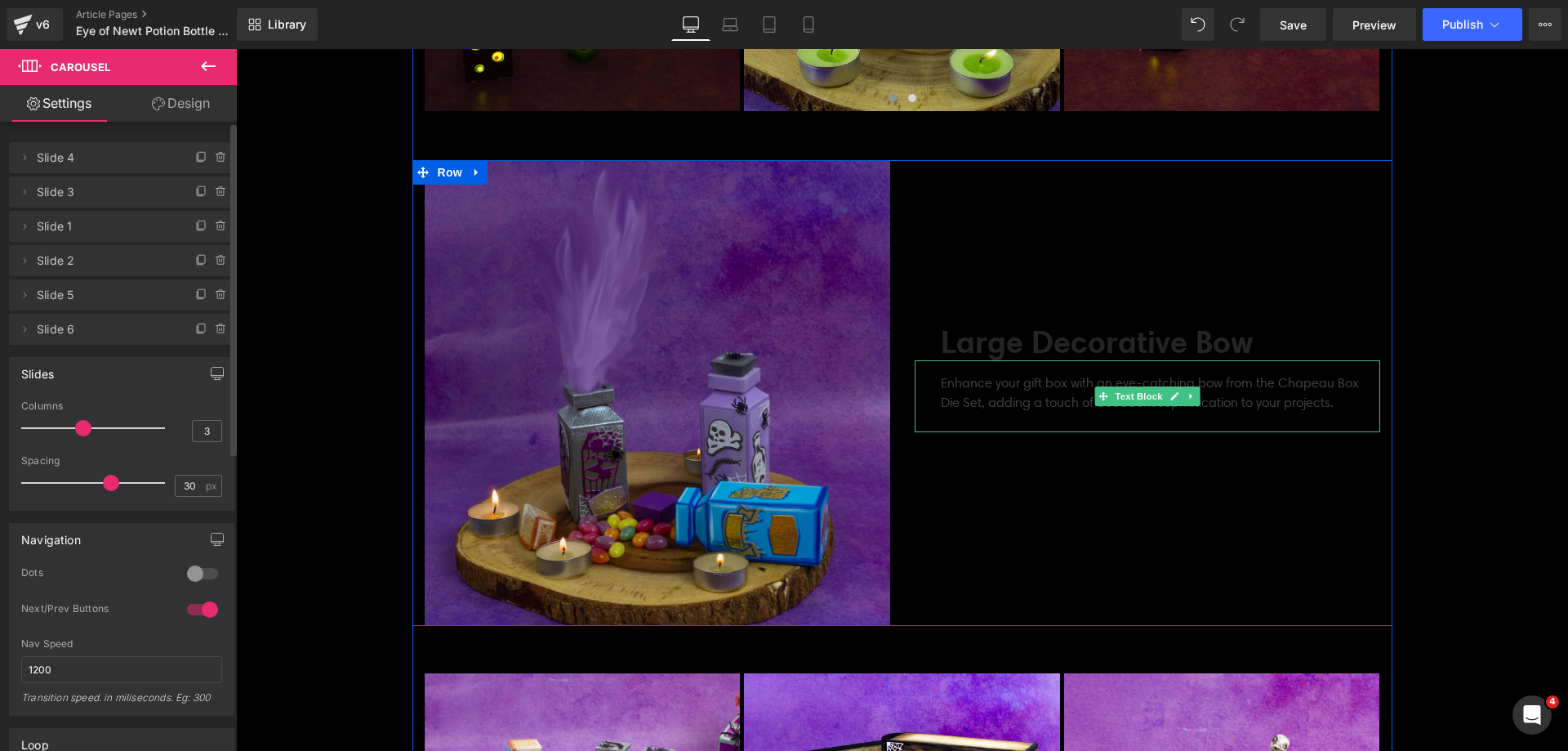
click at [968, 394] on p "Enhance your gift box with an eye-catching bow from the Chapeau Box Die Set, ad…" at bounding box center [1161, 392] width 440 height 39
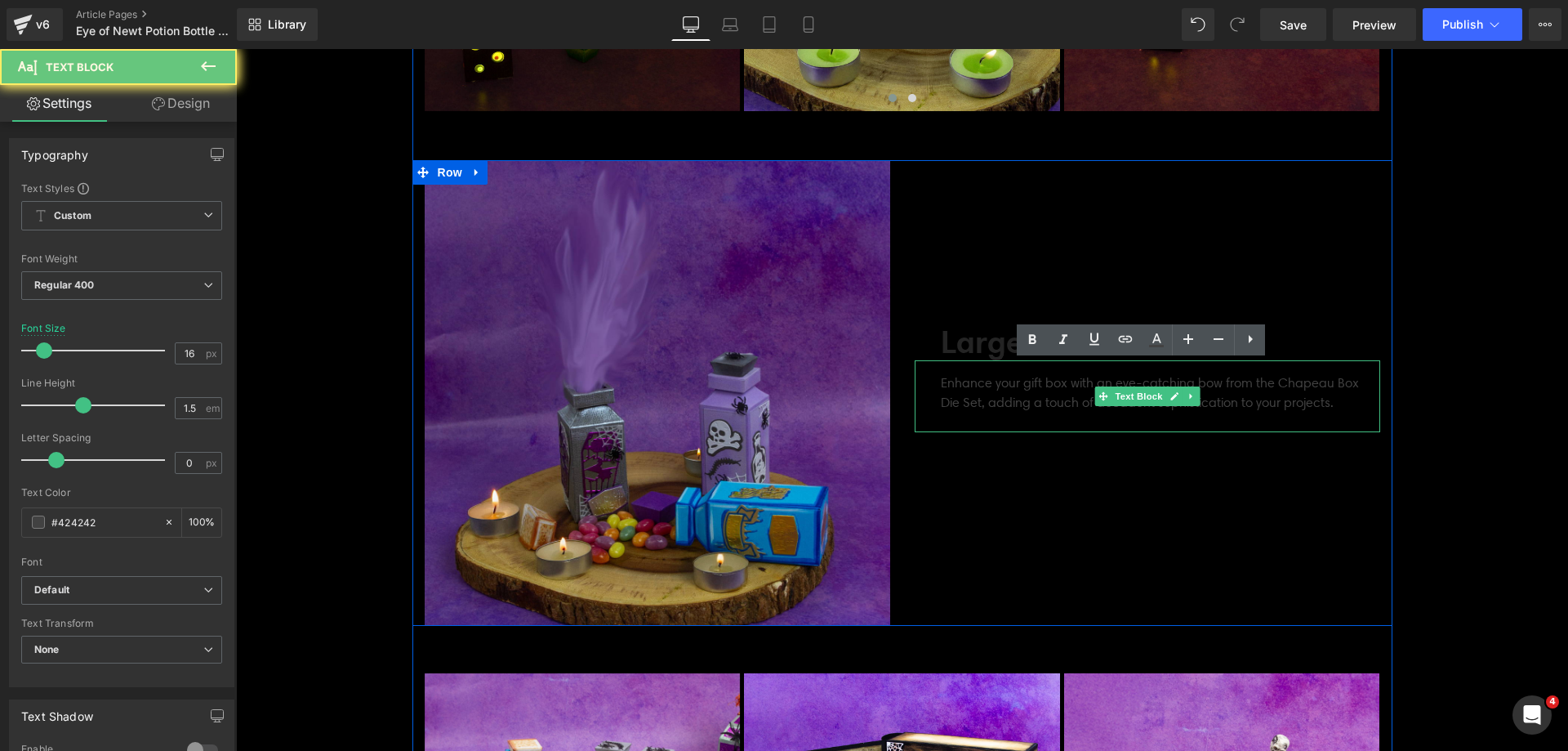
click at [968, 394] on p "Enhance your gift box with an eye-catching bow from the Chapeau Box Die Set, ad…" at bounding box center [1161, 392] width 440 height 39
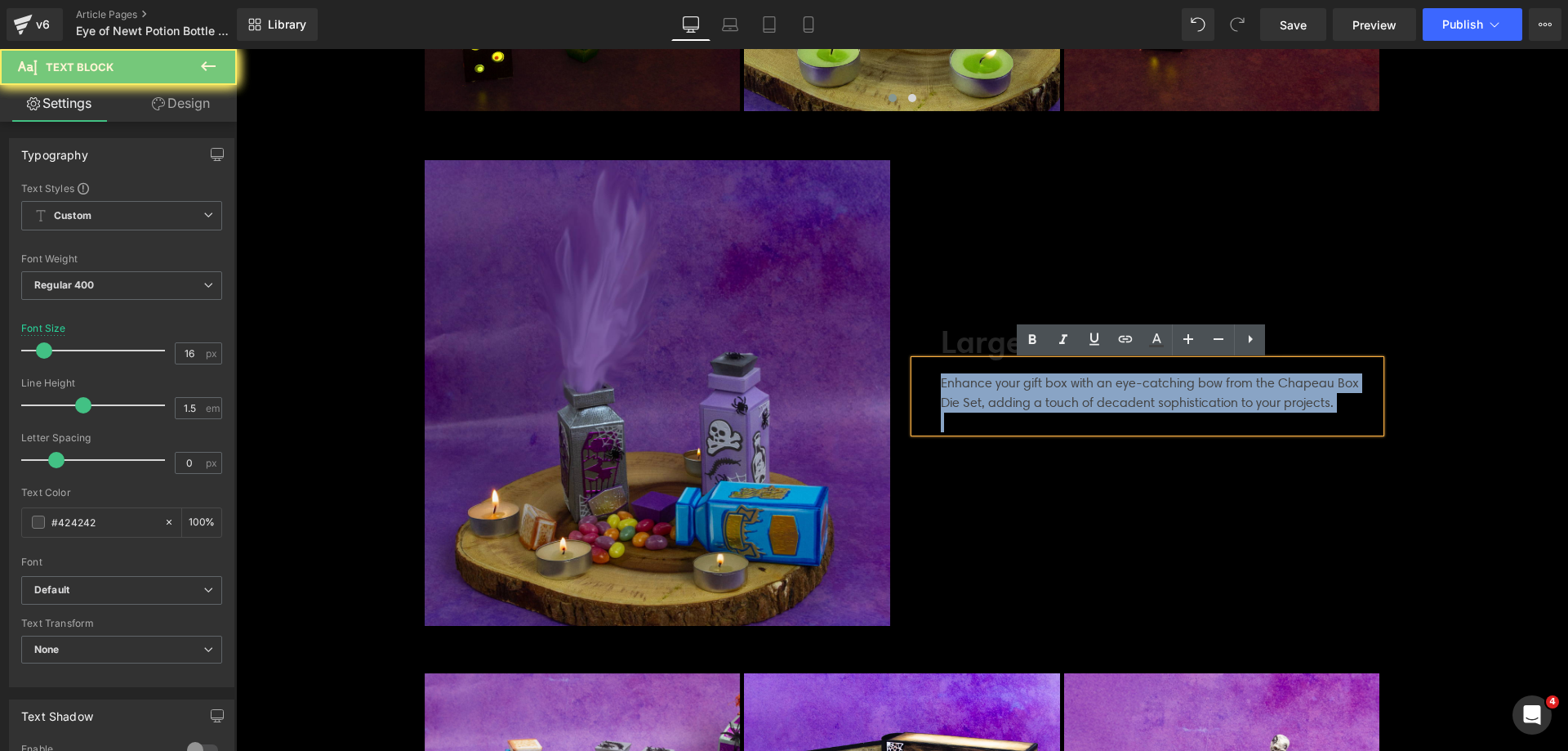
click at [968, 394] on p "Enhance your gift box with an eye-catching bow from the Chapeau Box Die Set, ad…" at bounding box center [1161, 392] width 440 height 39
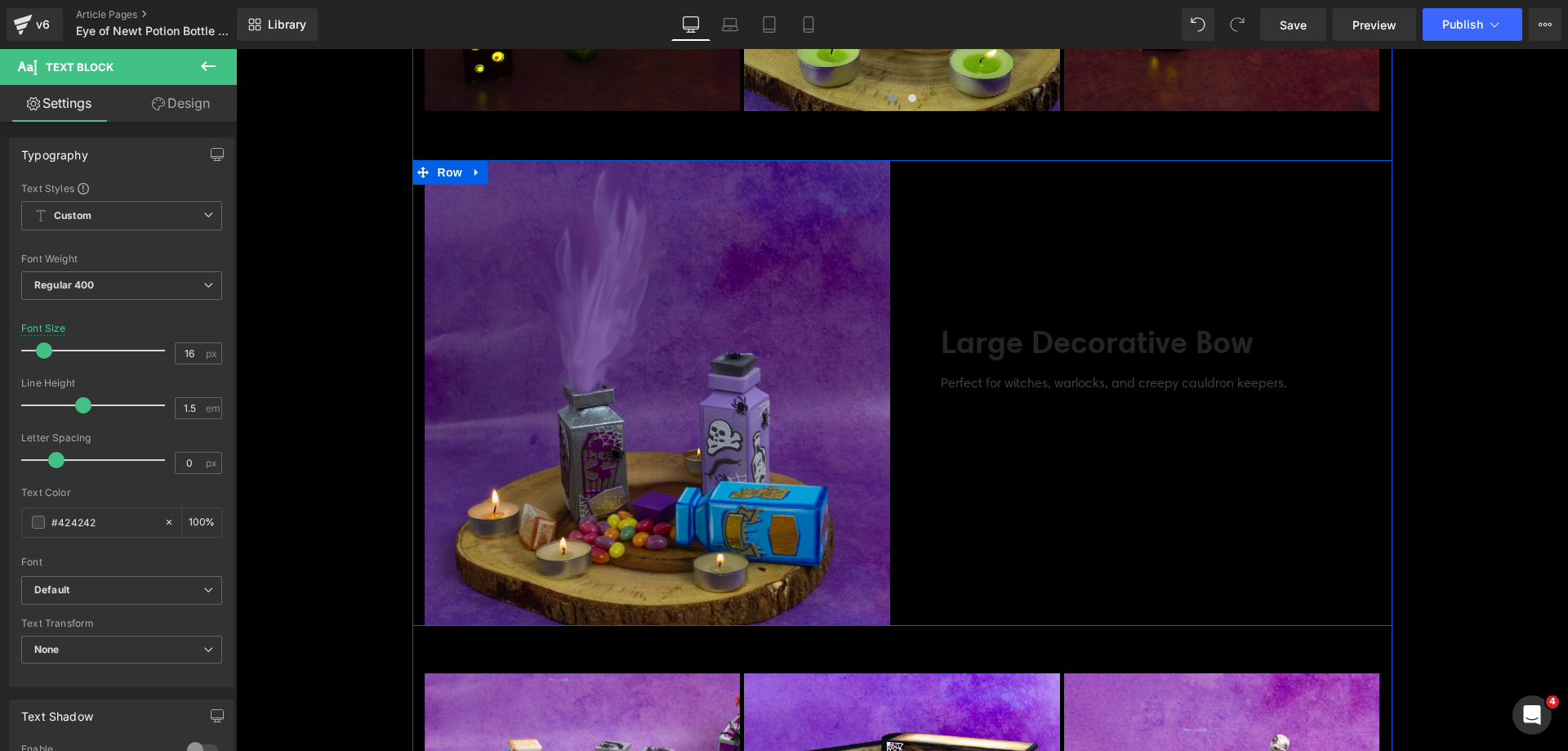
click at [999, 373] on div "Perfect for witches, warlocks, and creepy cauldron keepers." at bounding box center [1147, 377] width 465 height 32
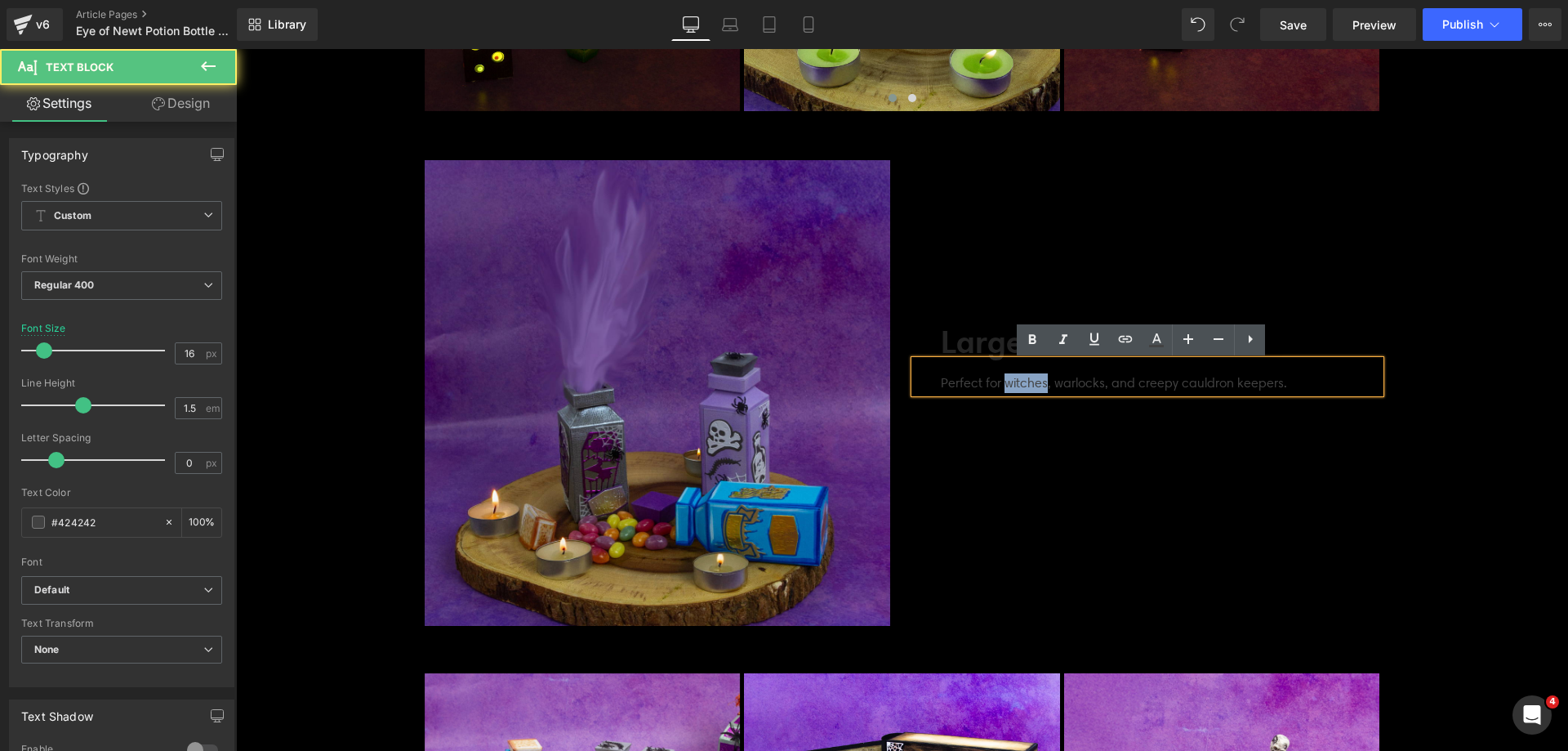
click at [999, 373] on div "Perfect for witches, warlocks, and creepy cauldron keepers." at bounding box center [1147, 377] width 465 height 32
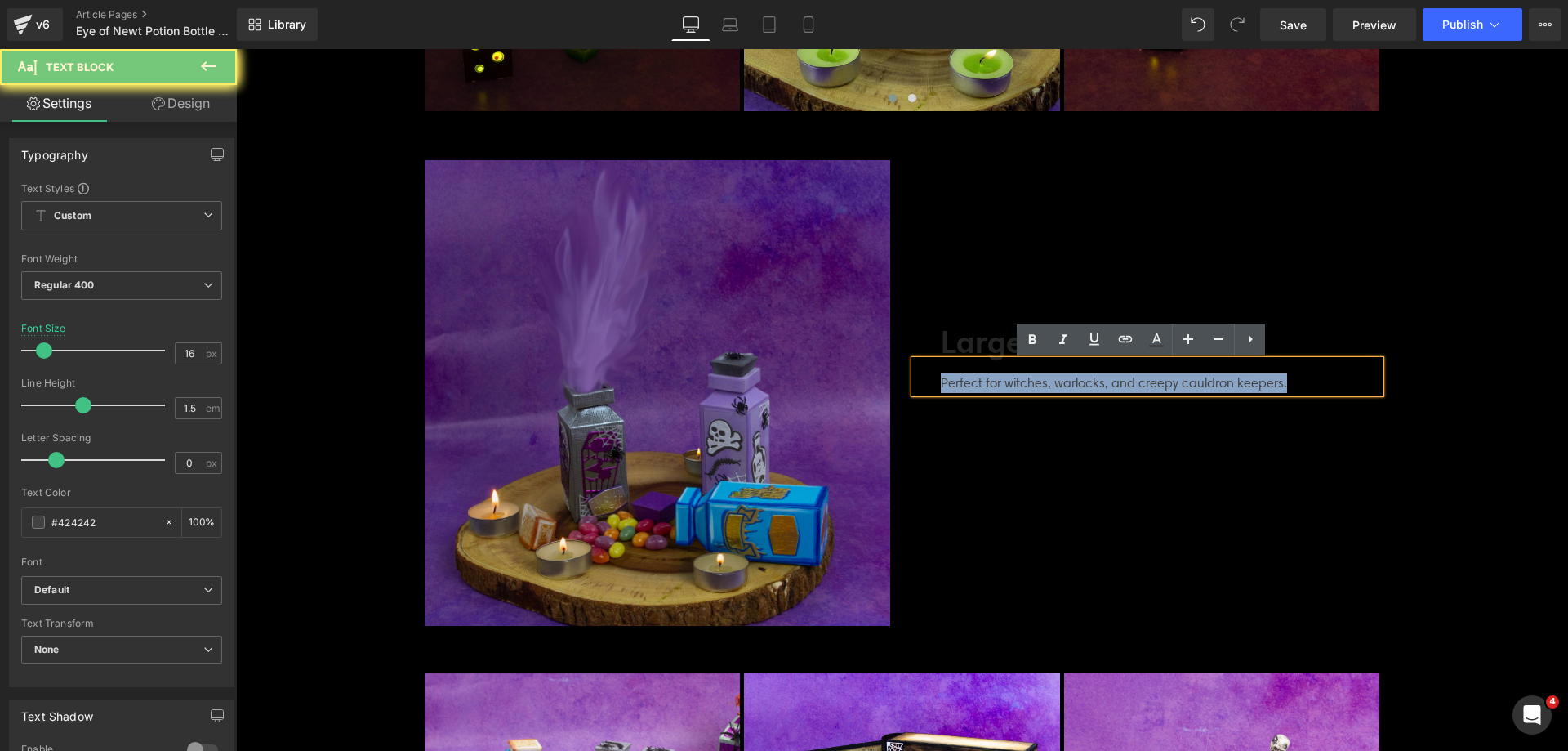
click at [999, 373] on div "Perfect for witches, warlocks, and creepy cauldron keepers." at bounding box center [1147, 377] width 465 height 32
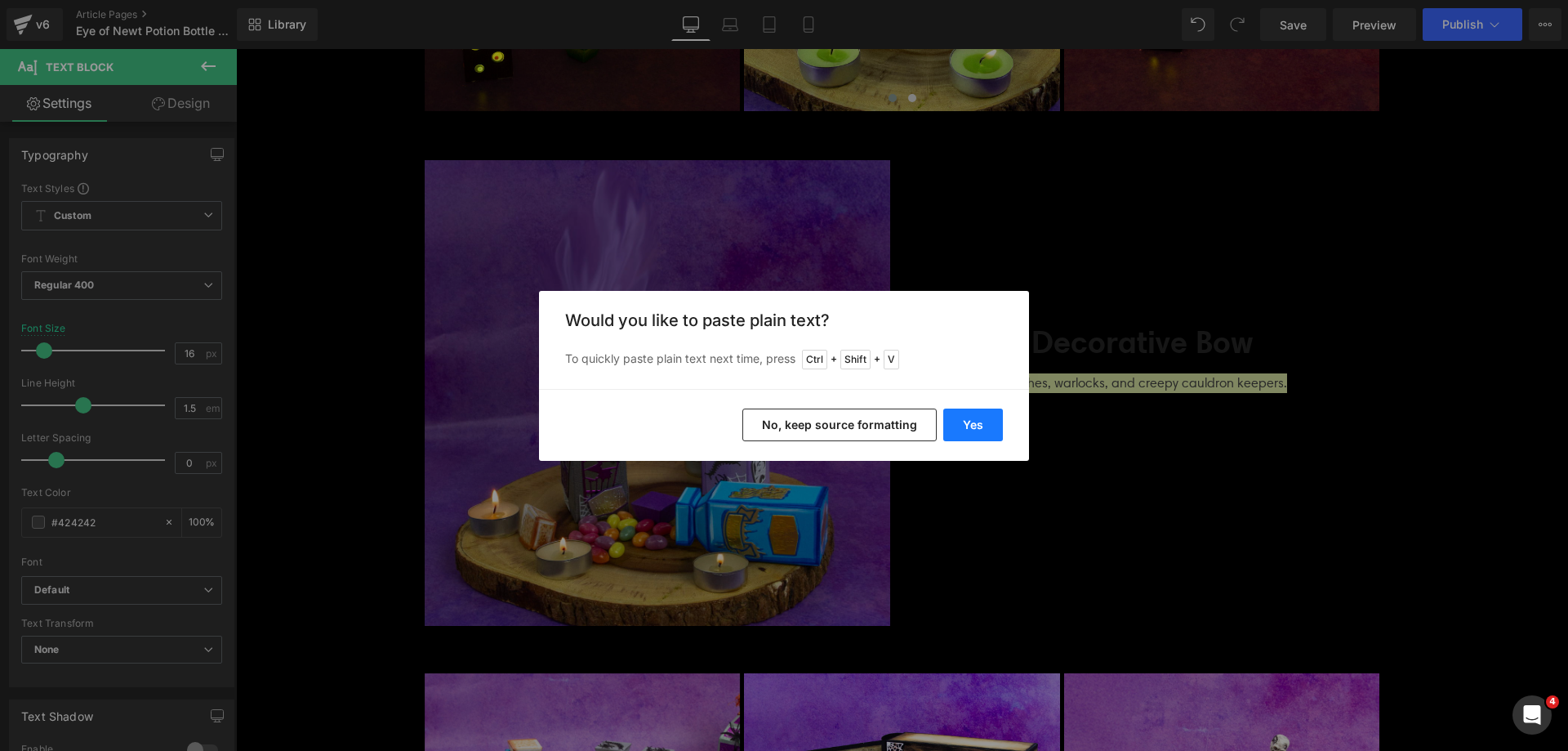
click at [986, 424] on button "Yes" at bounding box center [972, 425] width 60 height 32
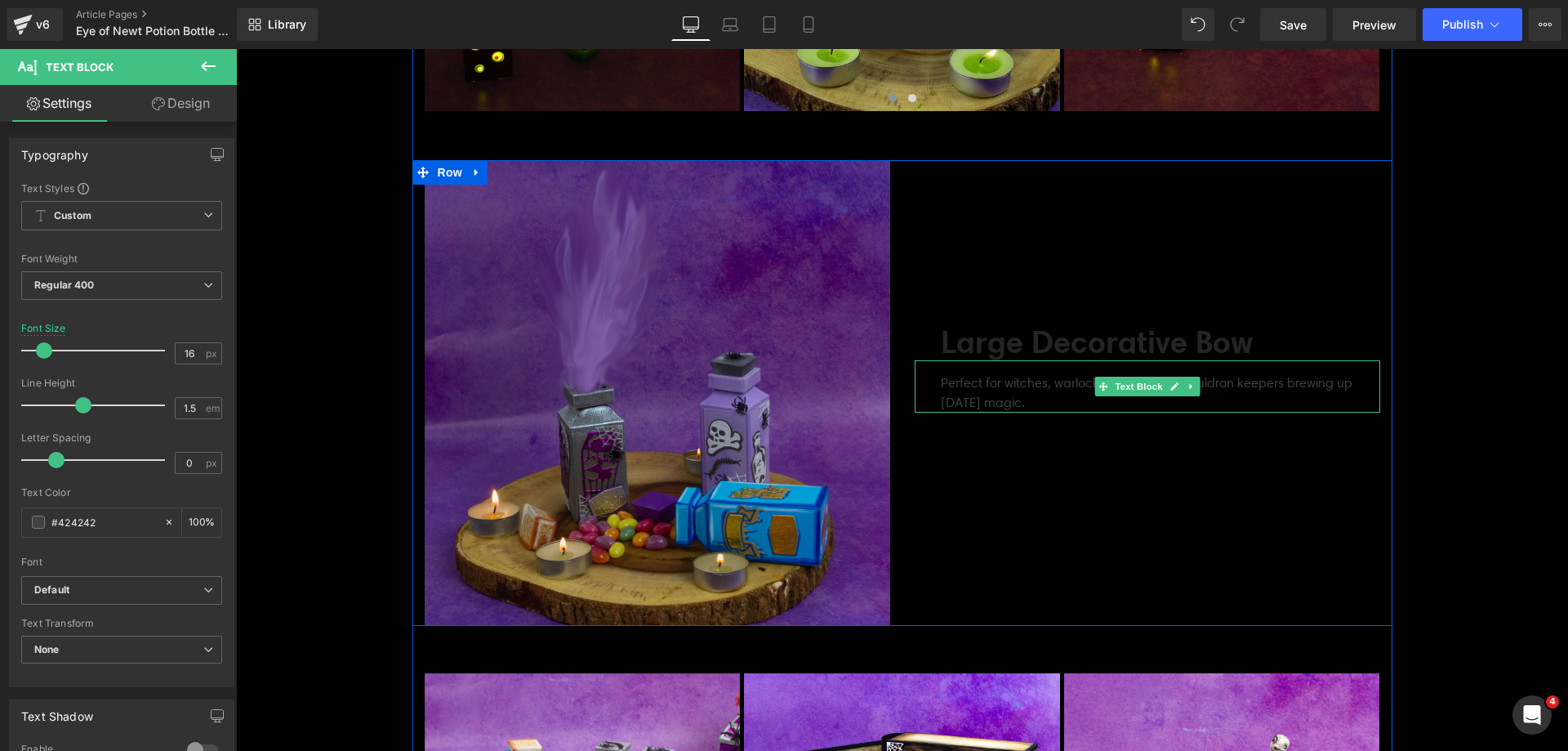
click at [1016, 382] on p "Perfect for witches, warlocks, and creepy cauldron keepers brewing up [DATE] ma…" at bounding box center [1161, 392] width 440 height 39
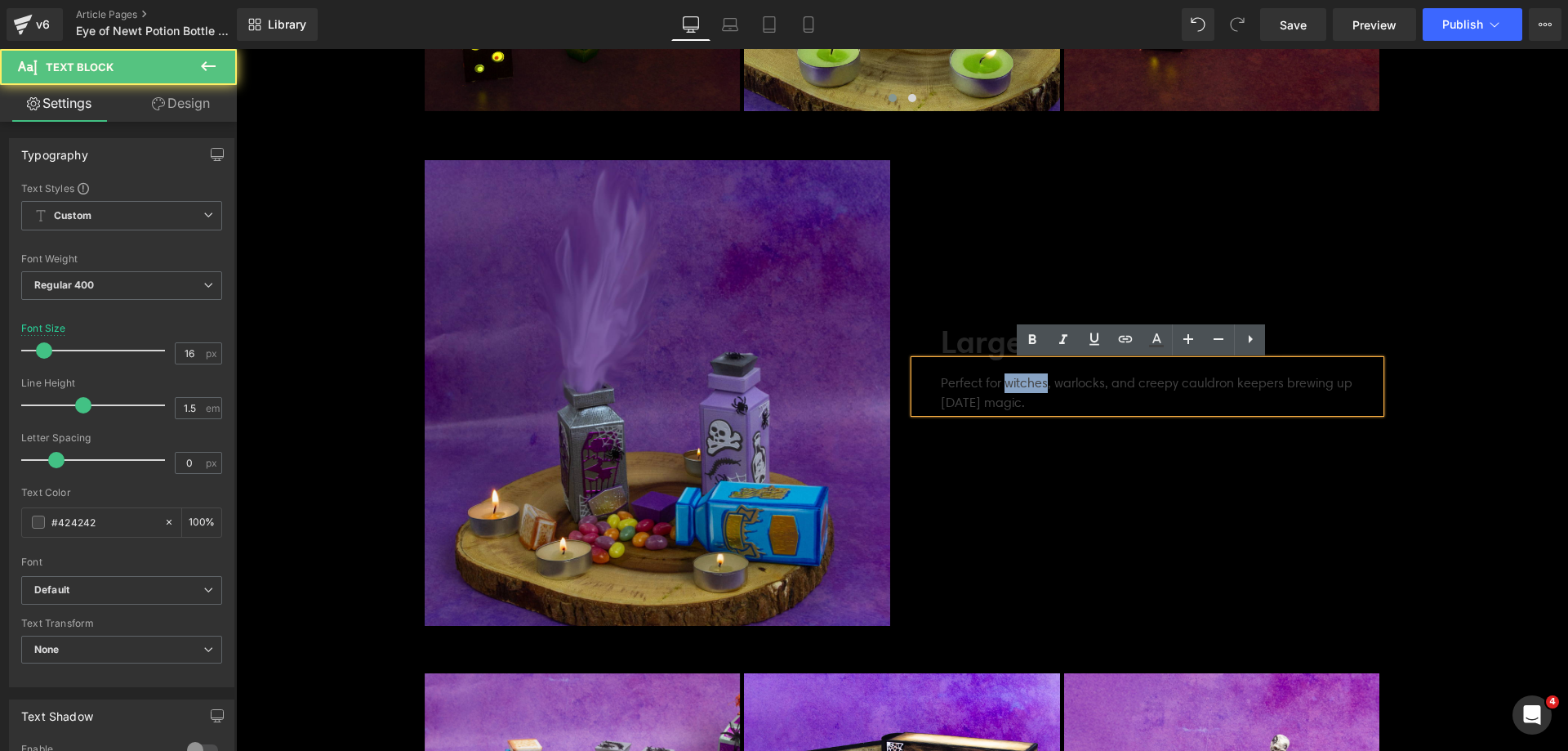
click at [1016, 382] on p "Perfect for witches, warlocks, and creepy cauldron keepers brewing up [DATE] ma…" at bounding box center [1161, 392] width 440 height 39
copy p "Perfect for witches, warlocks, and creepy cauldron keepers brewing up [DATE] ma…"
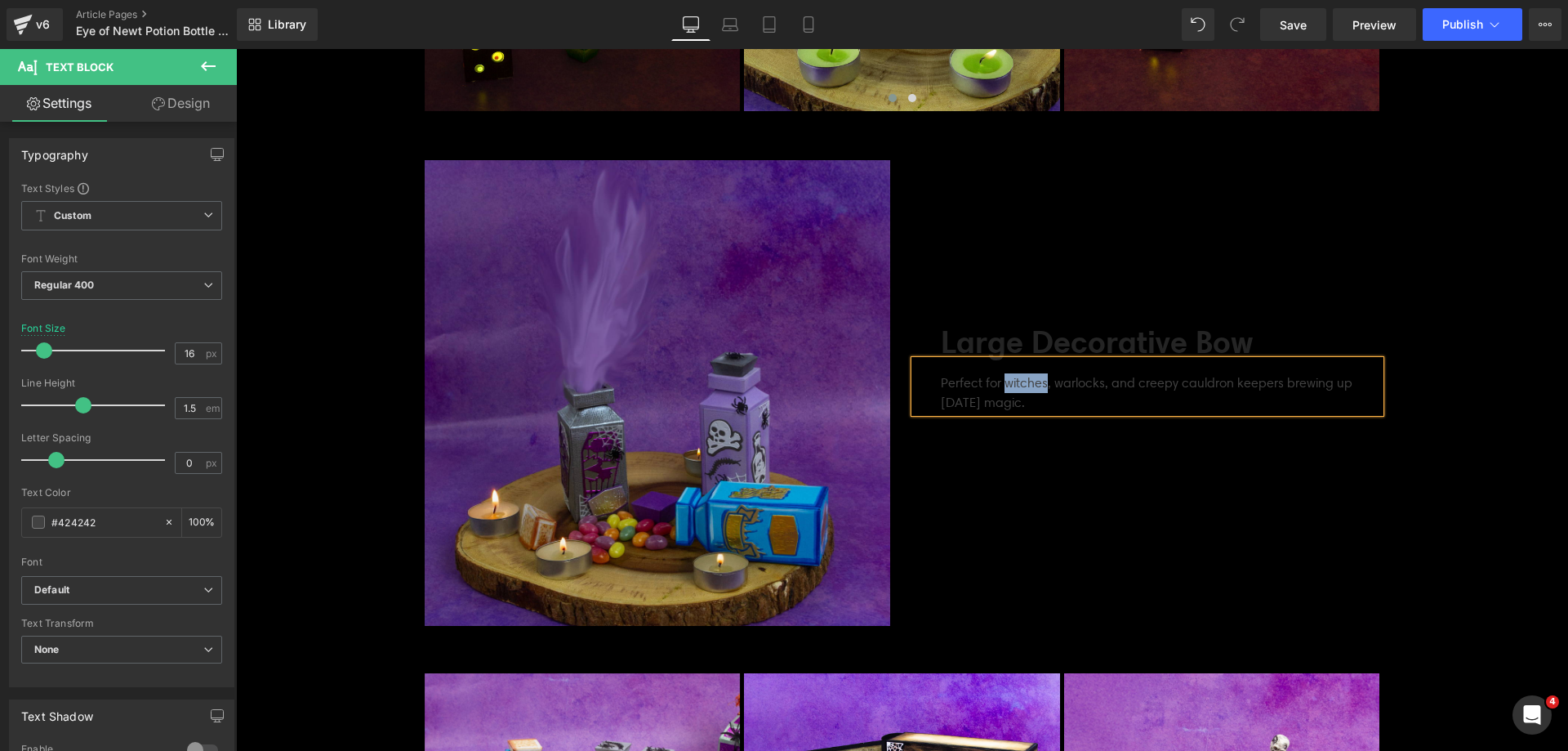
click at [979, 344] on b "Large Decorative Bow" at bounding box center [1097, 342] width 313 height 38
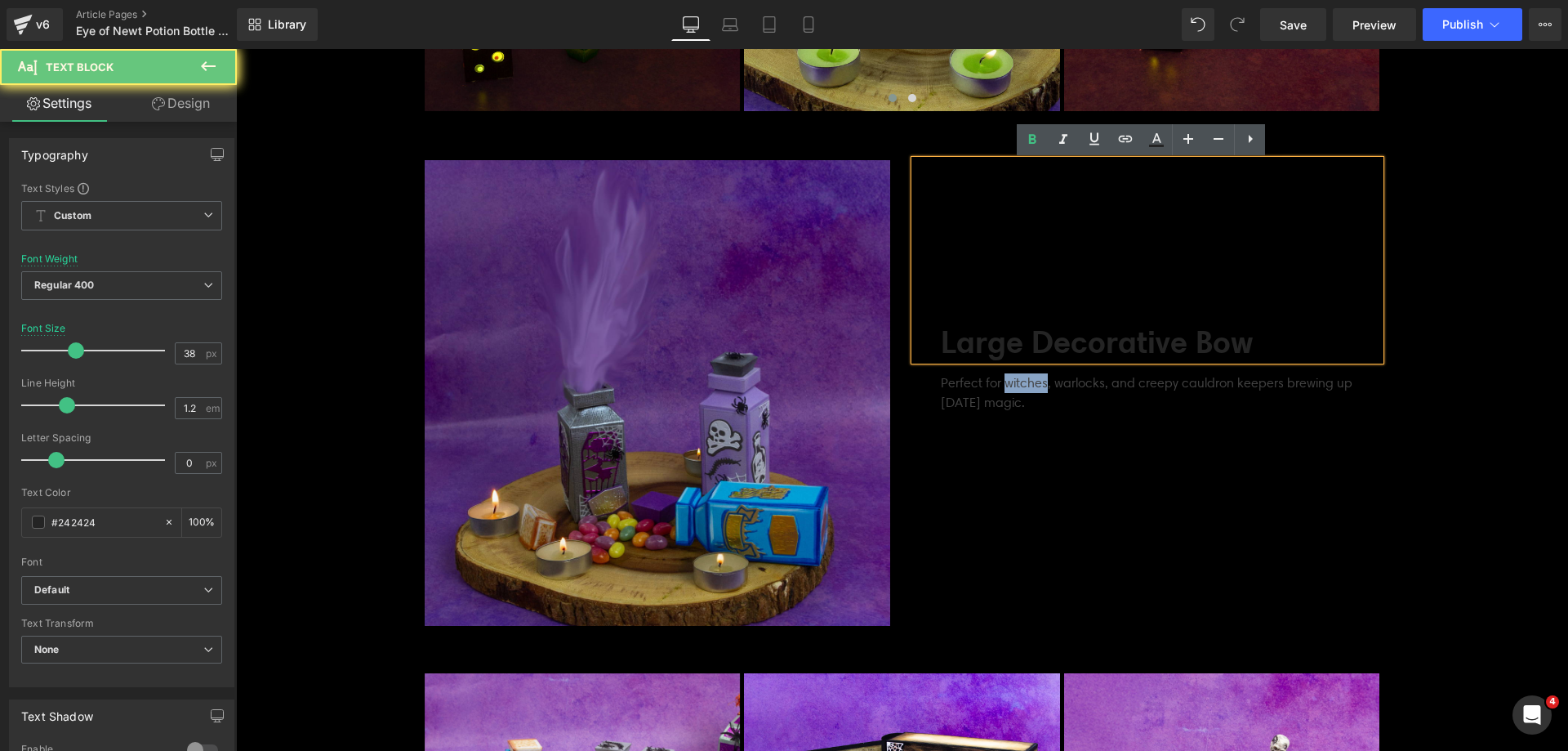
click at [979, 344] on b "Large Decorative Bow" at bounding box center [1097, 342] width 313 height 38
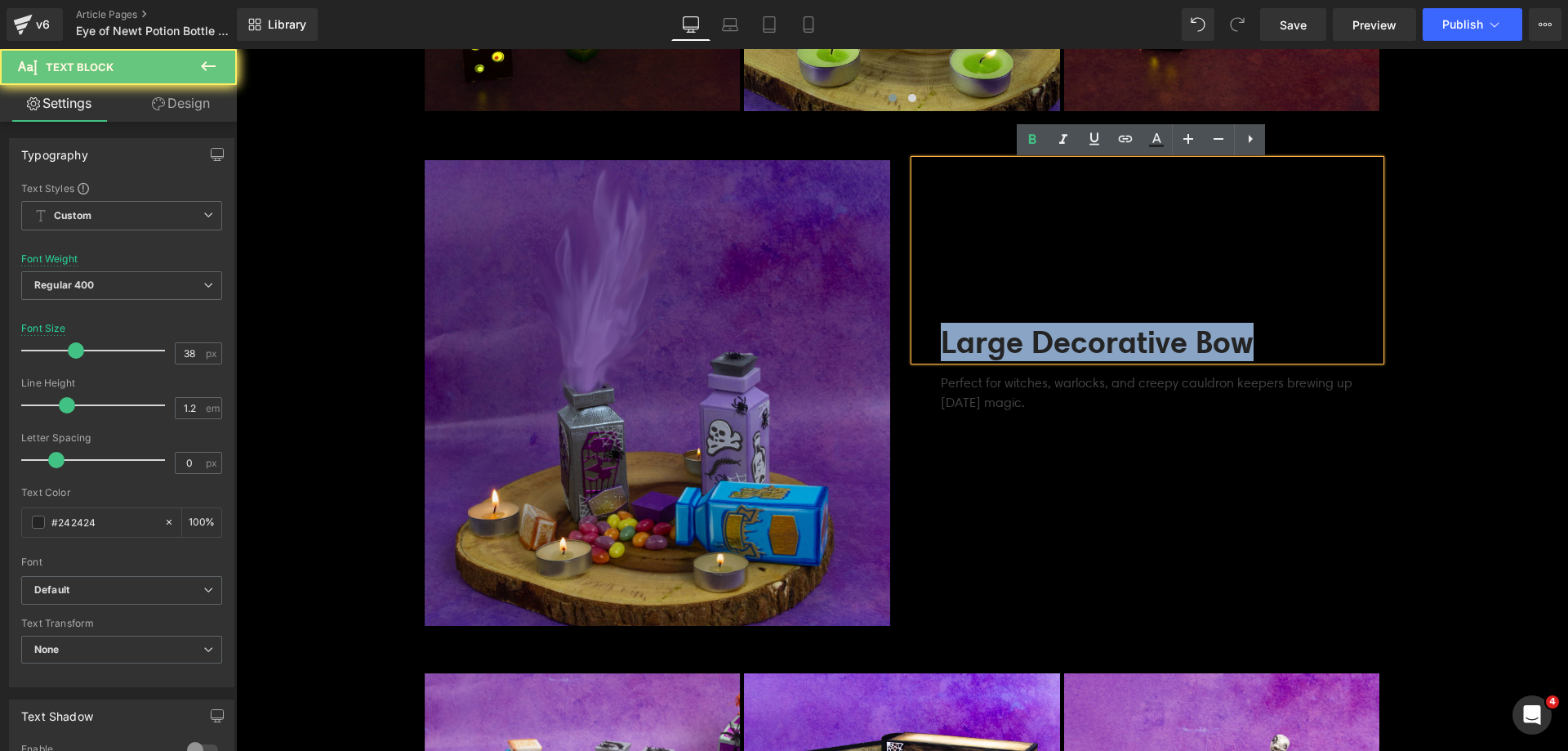
click at [979, 344] on b "Large Decorative Bow" at bounding box center [1097, 342] width 313 height 38
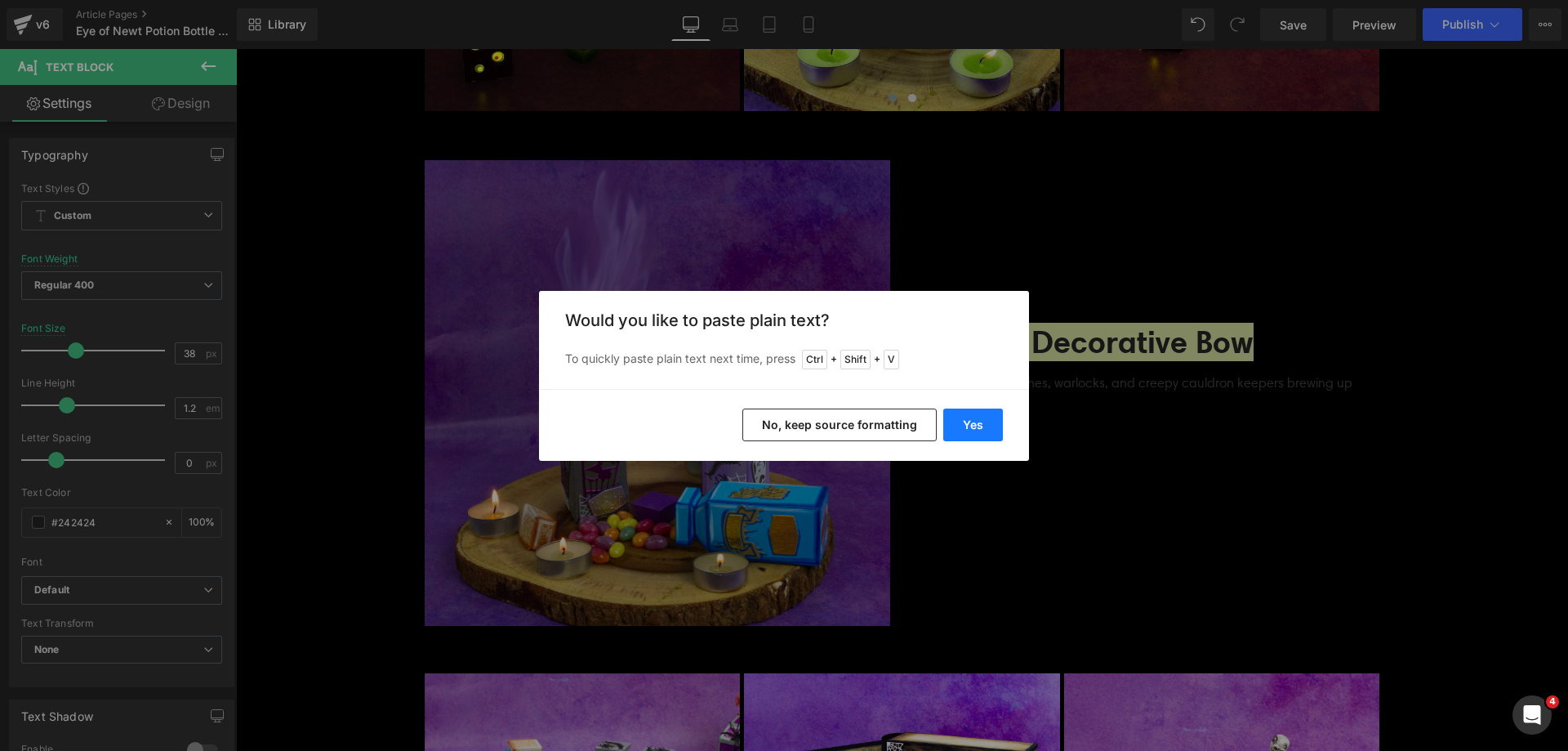
click at [973, 418] on button "Yes" at bounding box center [972, 425] width 60 height 32
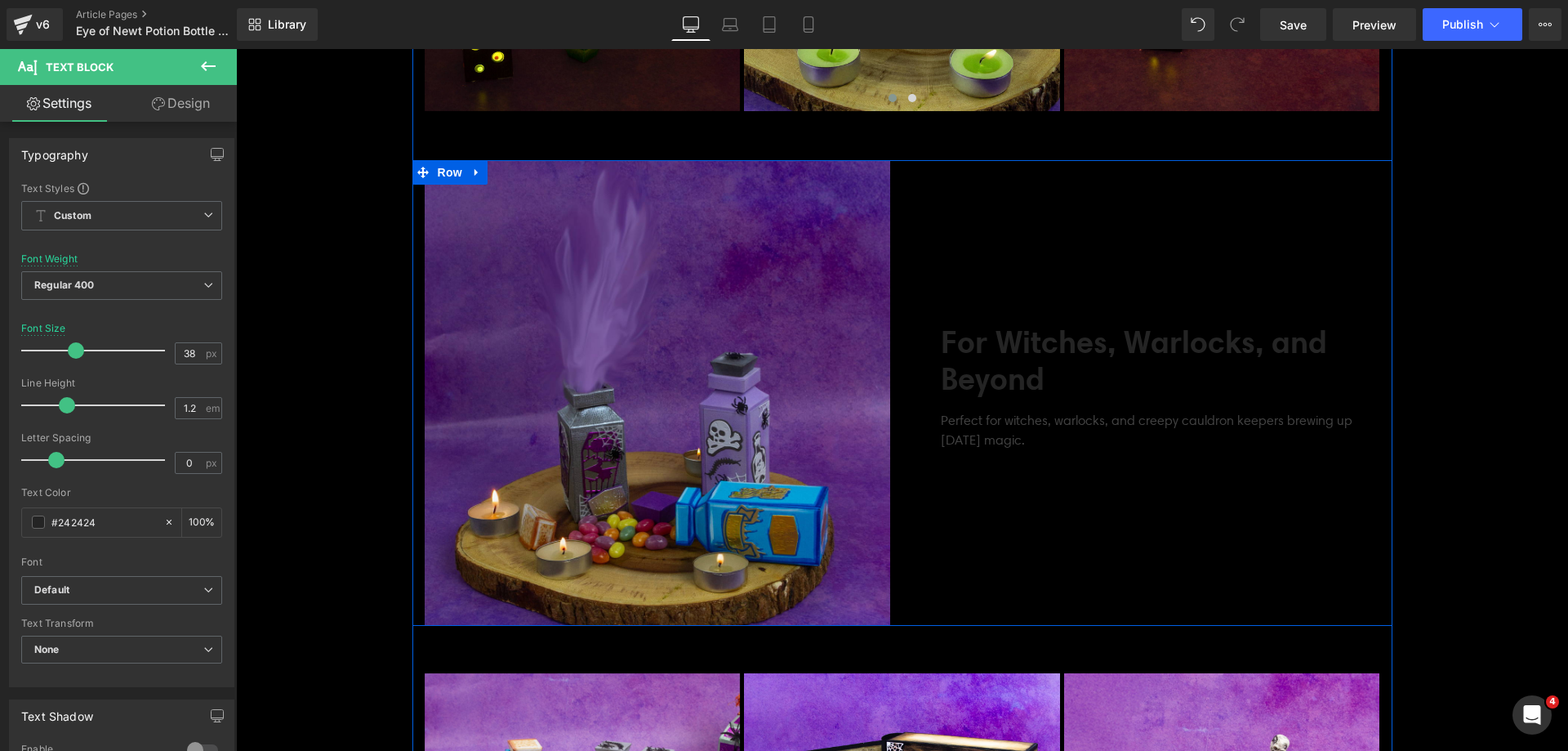
click at [1113, 522] on div "For Witches, Warlocks, and Beyond Text Block Perfect for witches, warlocks, and…" at bounding box center [1147, 392] width 490 height 465
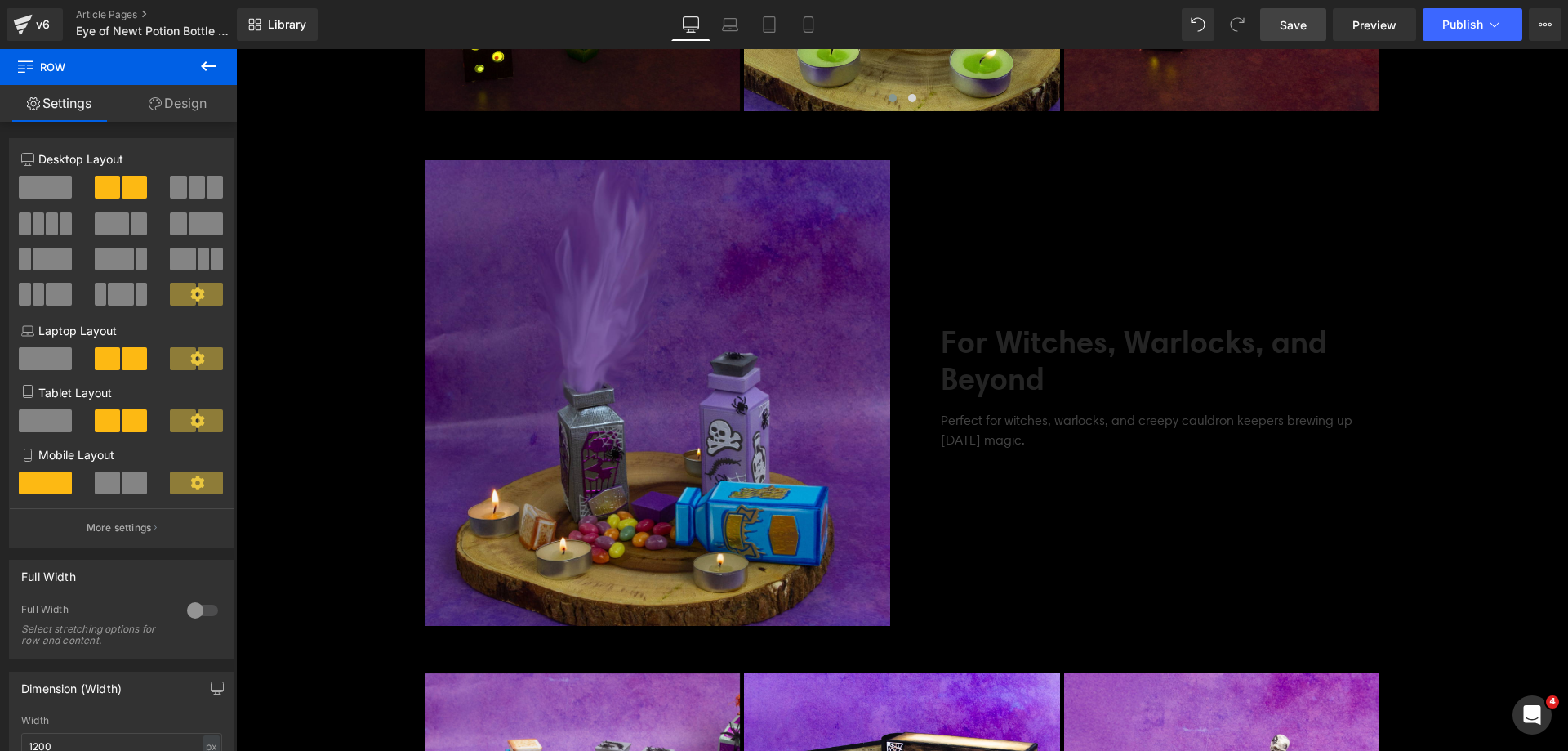
click at [1287, 21] on span "Save" at bounding box center [1293, 25] width 27 height 17
click at [1544, 17] on button "View Live Page View with current Template Save Template to Library Schedule Pub…" at bounding box center [1545, 25] width 32 height 32
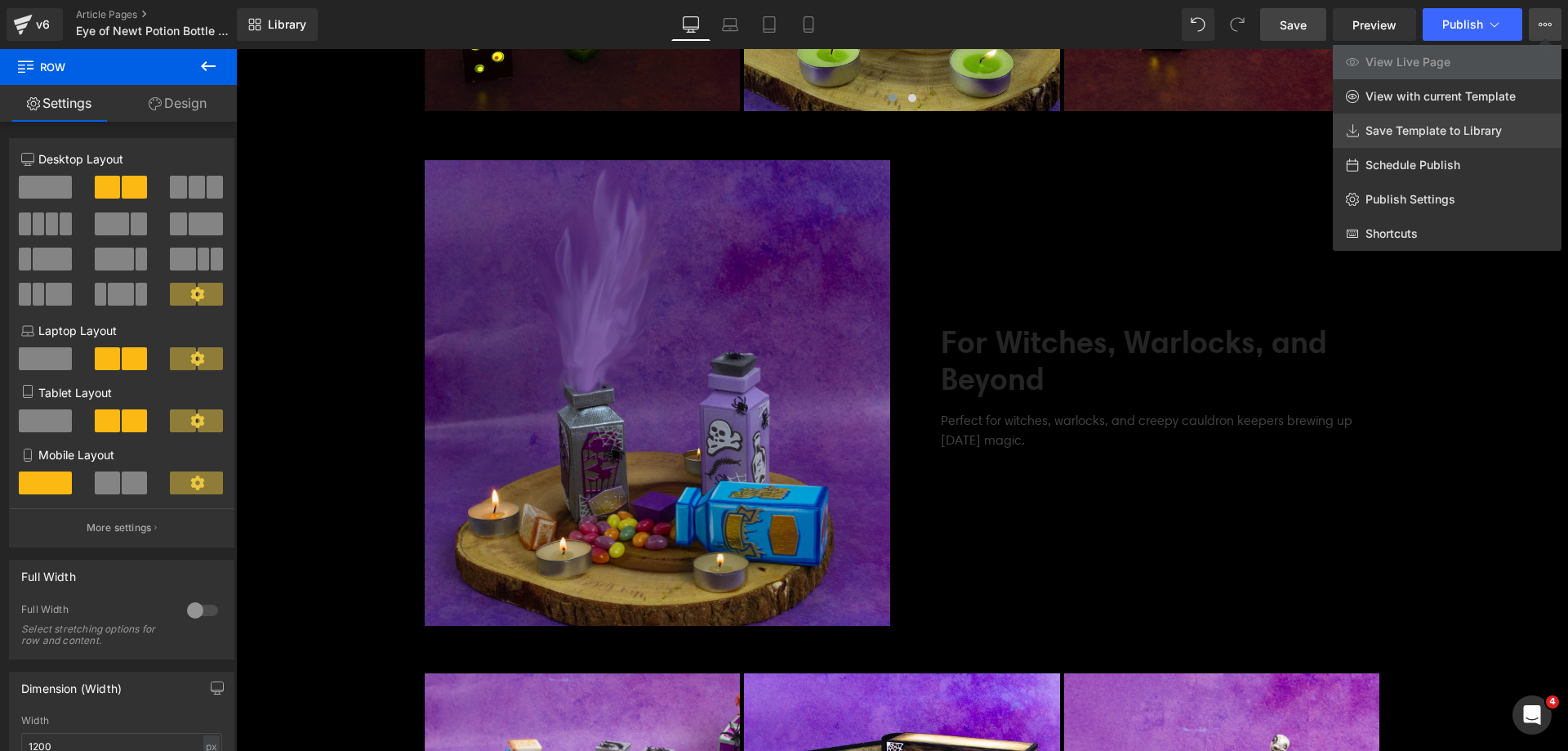
click at [1437, 123] on link "Save Template to Library" at bounding box center [1447, 130] width 228 height 34
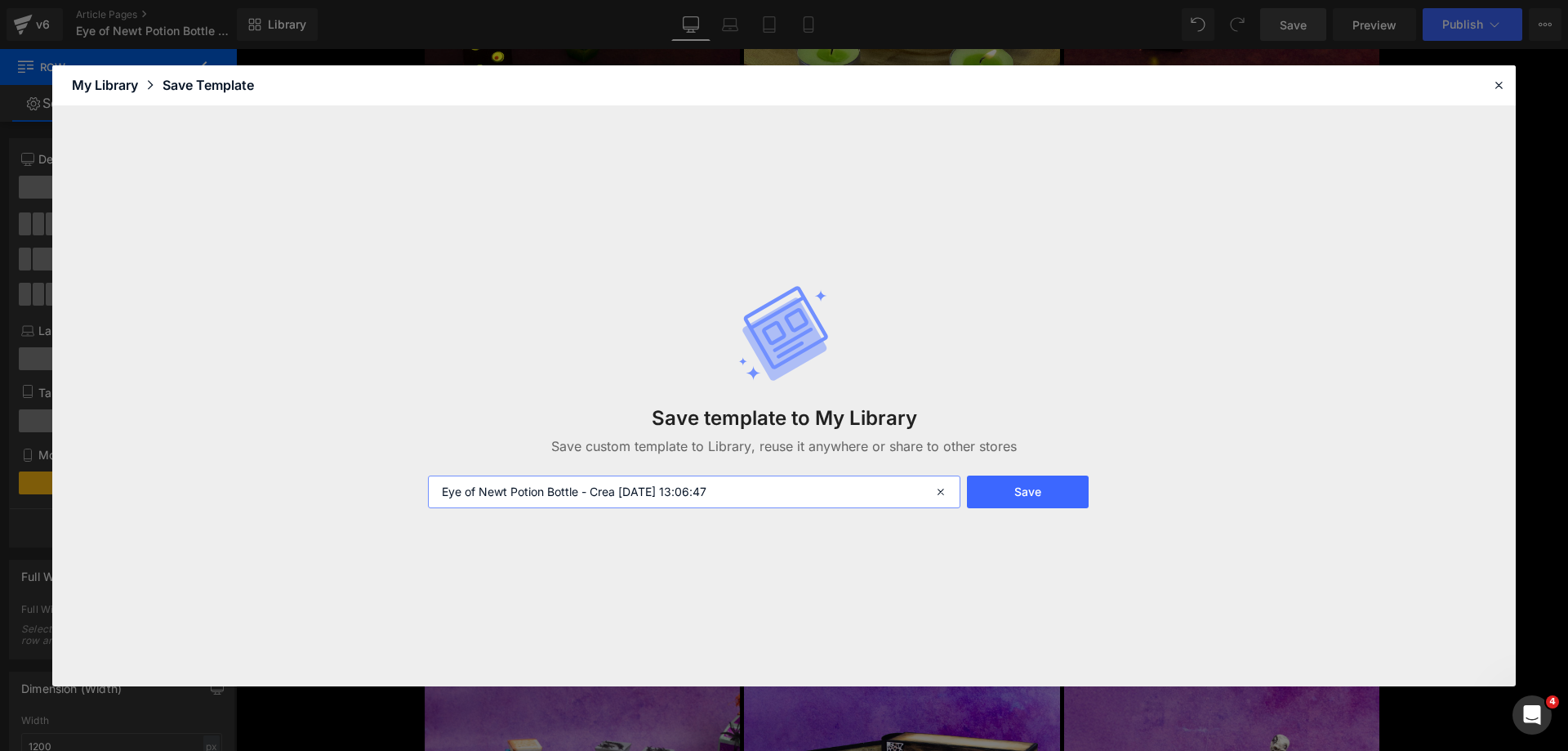
drag, startPoint x: 575, startPoint y: 493, endPoint x: 888, endPoint y: 493, distance: 313.0
click at [888, 493] on input "Eye of Newt Potion Bottle - Crea [DATE] 13:06:47" at bounding box center [695, 492] width 533 height 32
type input "Eye of Newt Potion Bottle"
click at [997, 494] on button "Save" at bounding box center [1028, 492] width 122 height 32
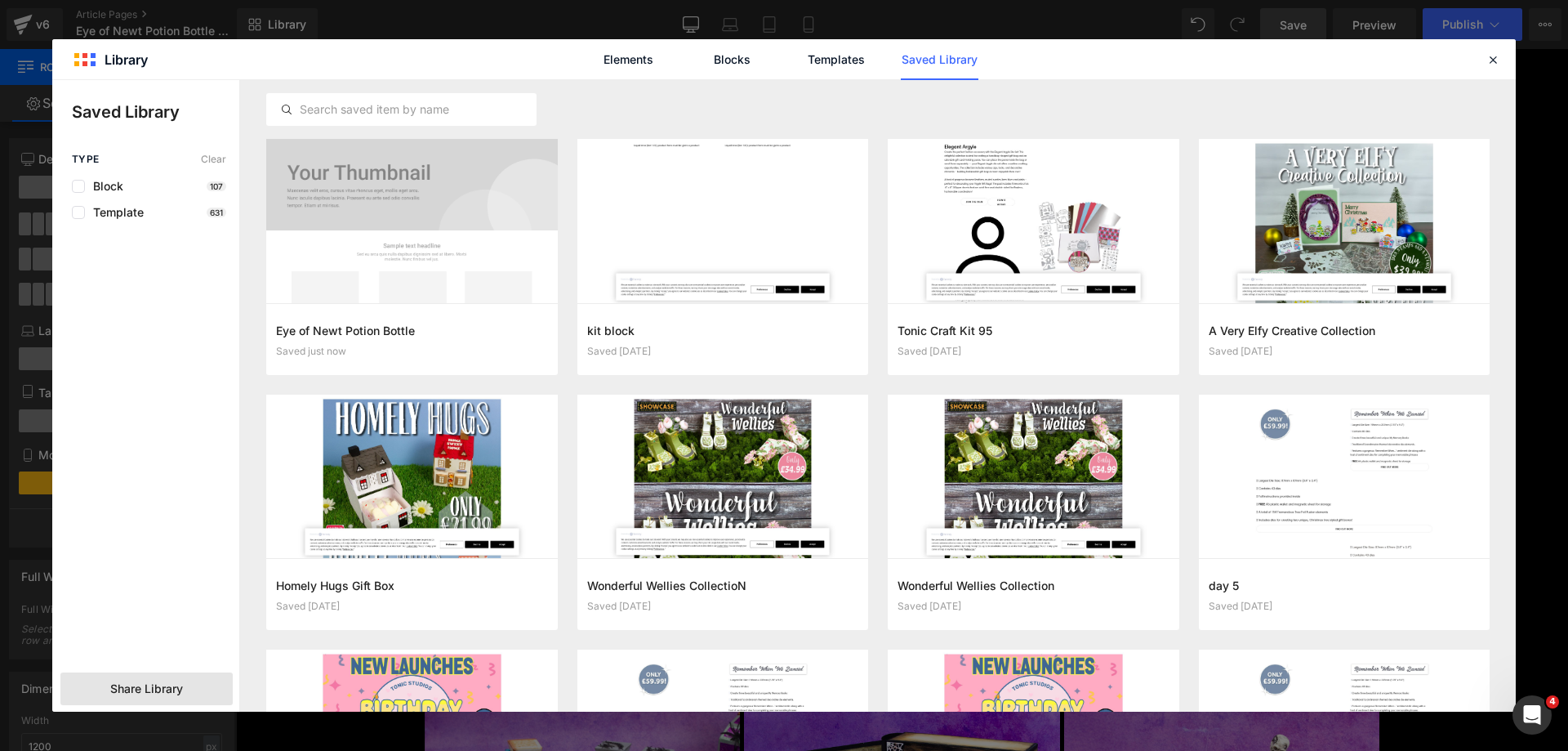
click at [115, 689] on span "Share Library" at bounding box center [147, 688] width 72 height 16
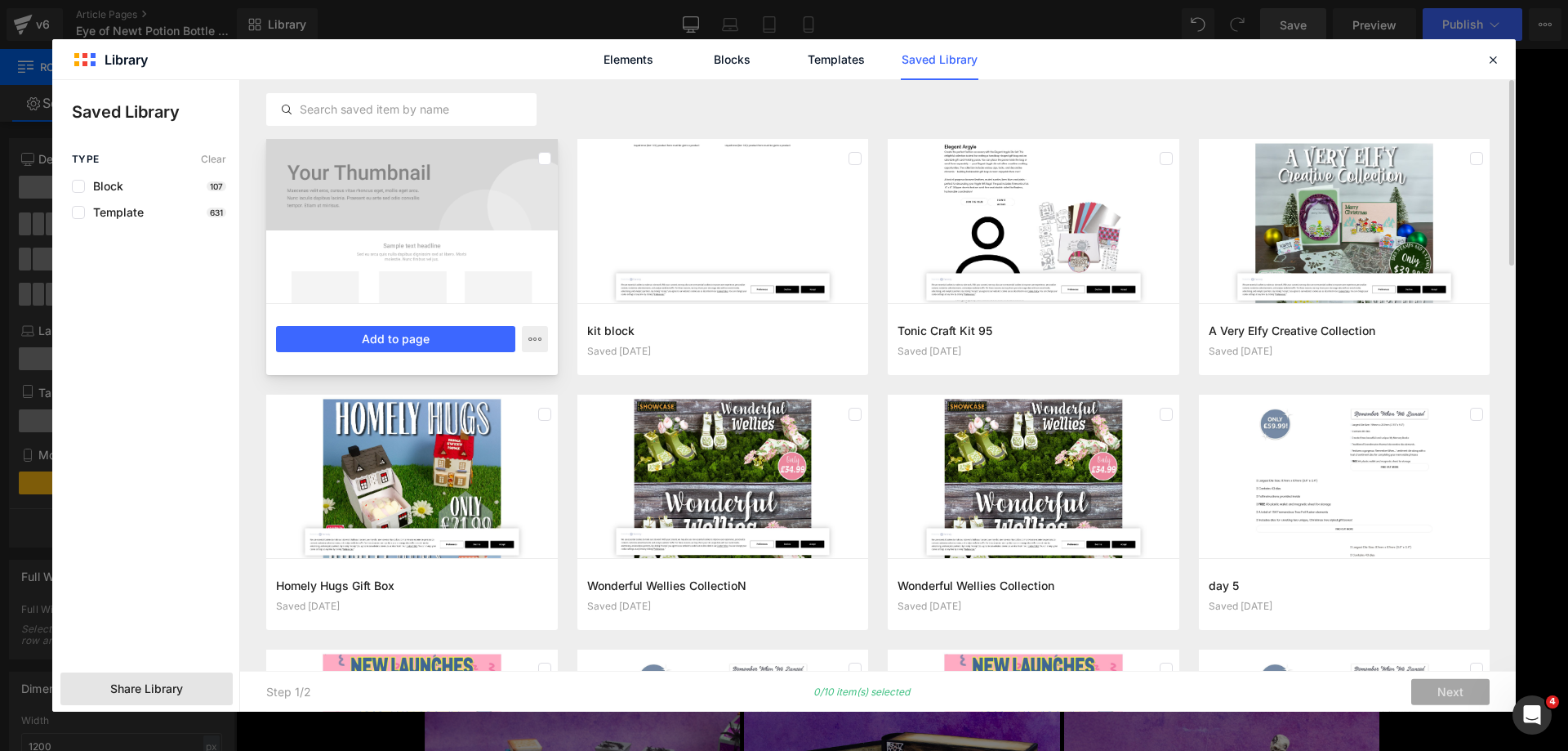
click at [461, 174] on div at bounding box center [412, 221] width 291 height 165
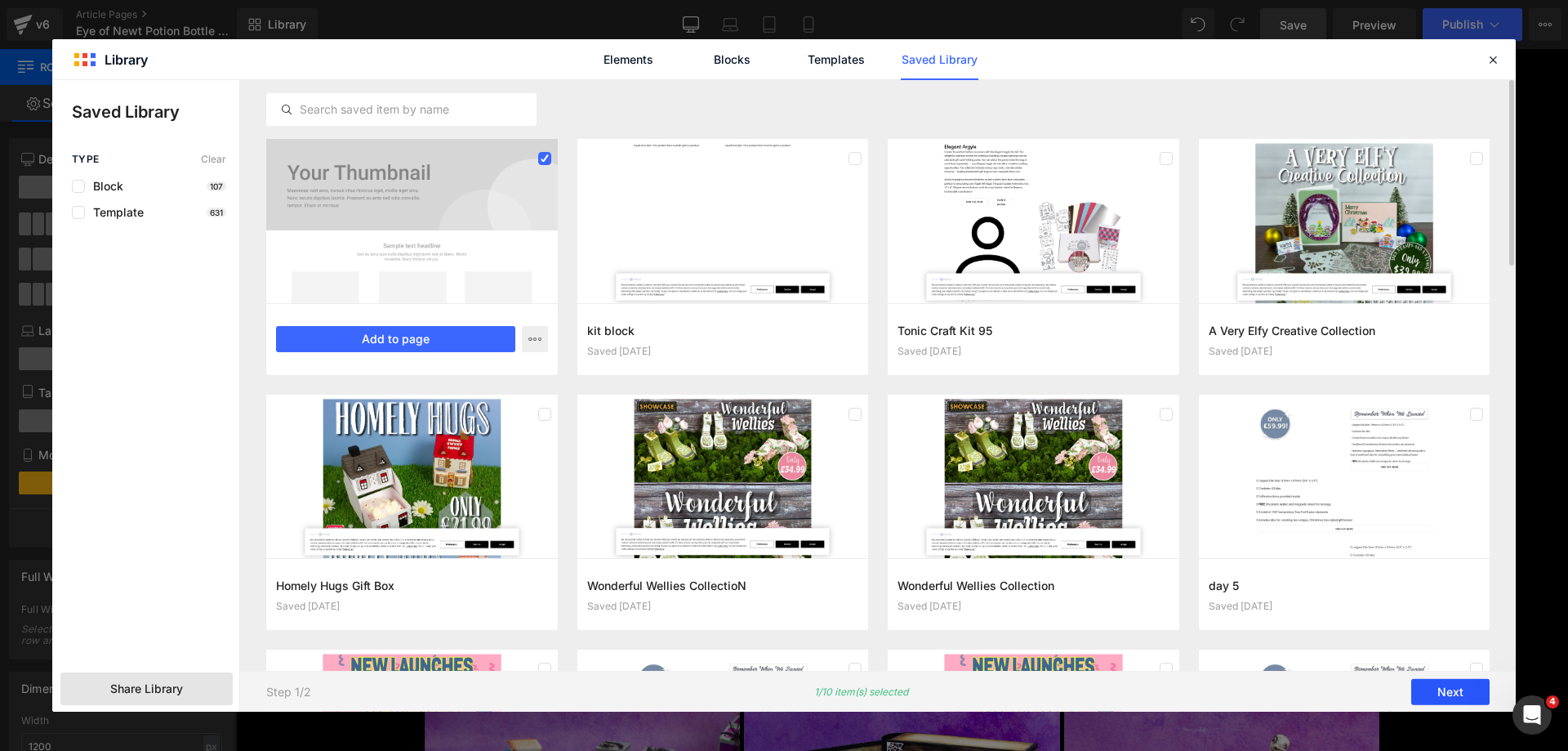
click at [1446, 688] on button "Next" at bounding box center [1450, 691] width 78 height 26
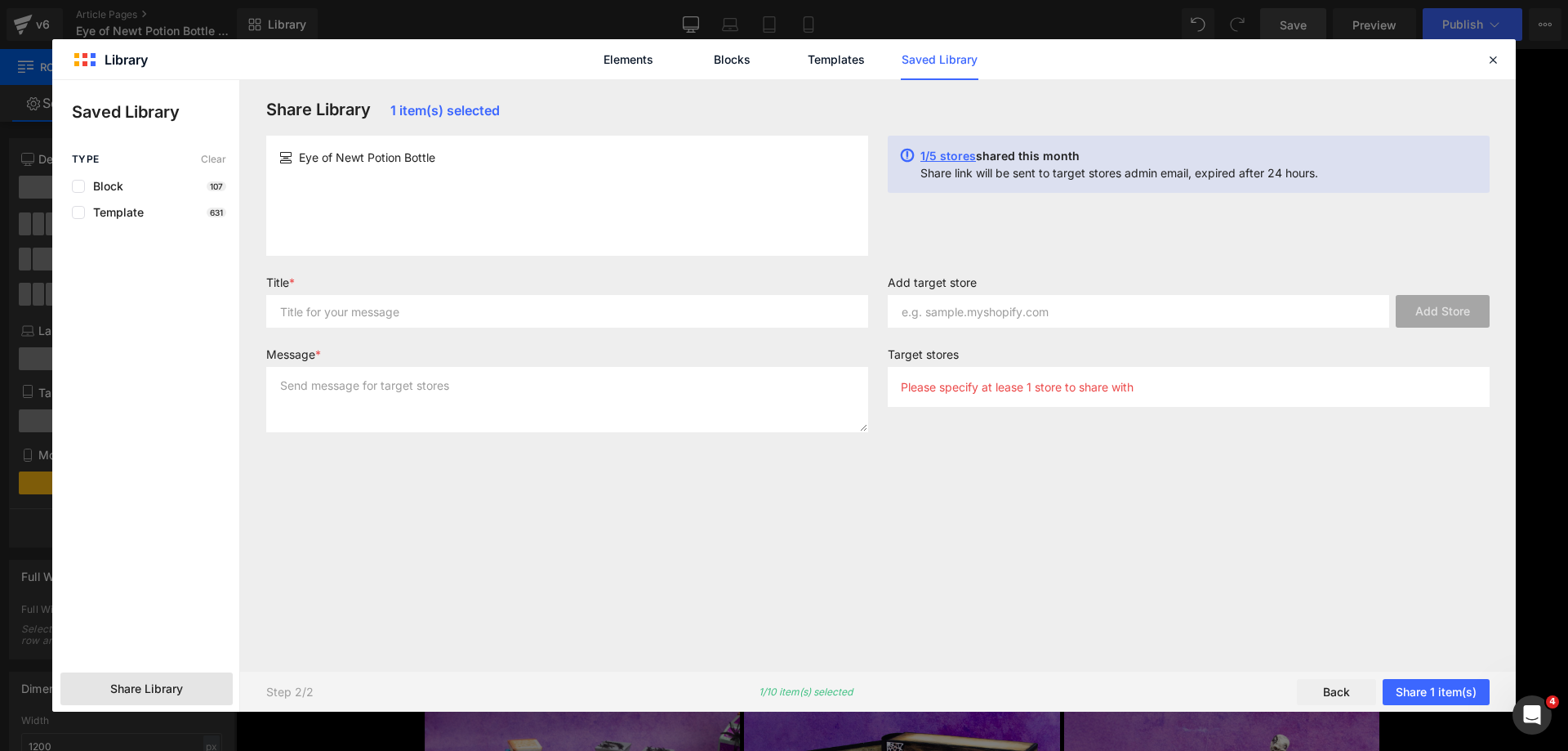
click at [428, 204] on div "Eye of Newt Potion Bottle" at bounding box center [567, 195] width 602 height 120
copy div "Eye of Newt Potion Bottle"
click at [439, 308] on input "text" at bounding box center [567, 311] width 602 height 32
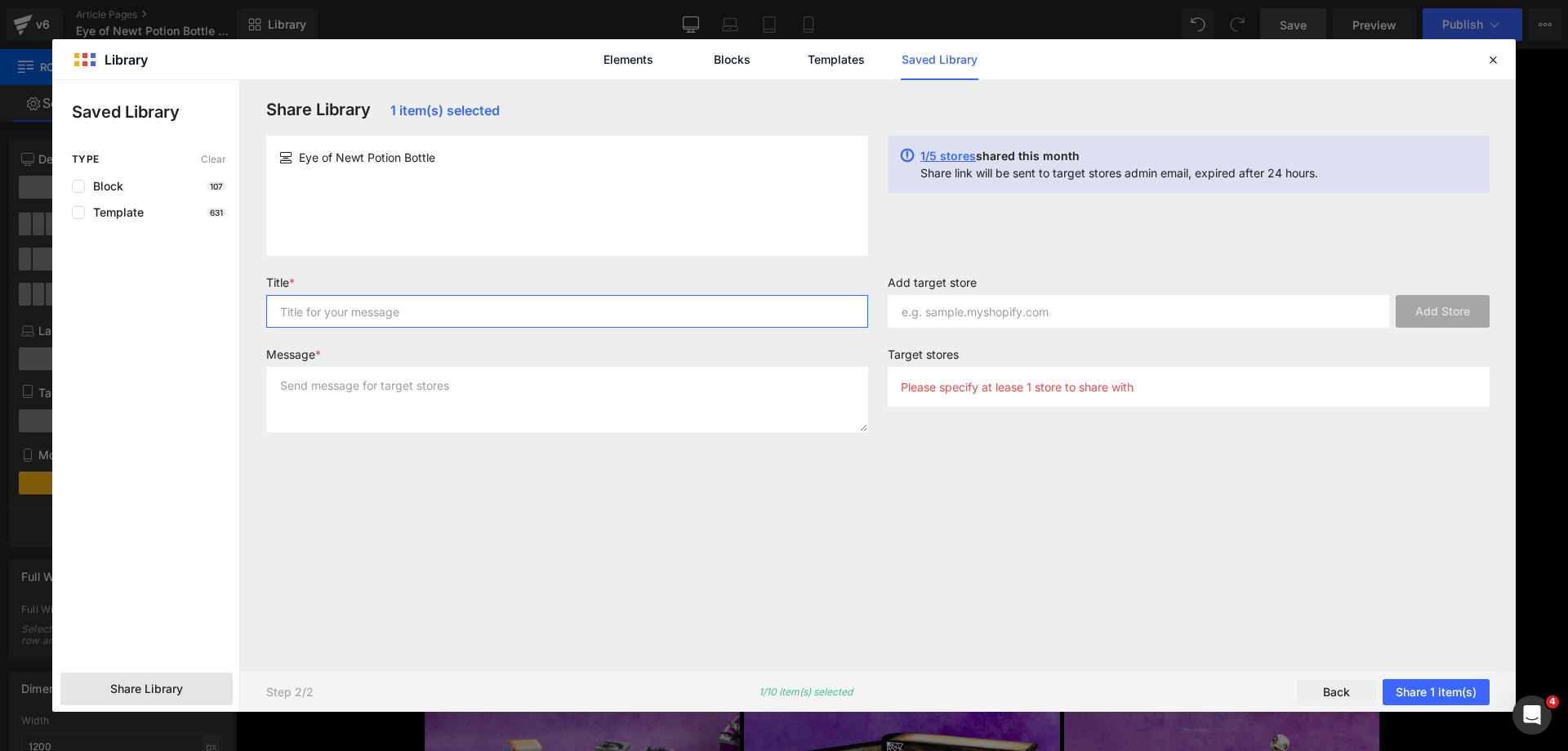
paste input "Eye of Newt Potion Bottle"
type input "Eye of Newt Potion Bottle"
click at [461, 411] on textarea at bounding box center [567, 399] width 602 height 66
paste textarea "Eye of Newt Potion Bottle"
type textarea "Eye of Newt Potion Bottle"
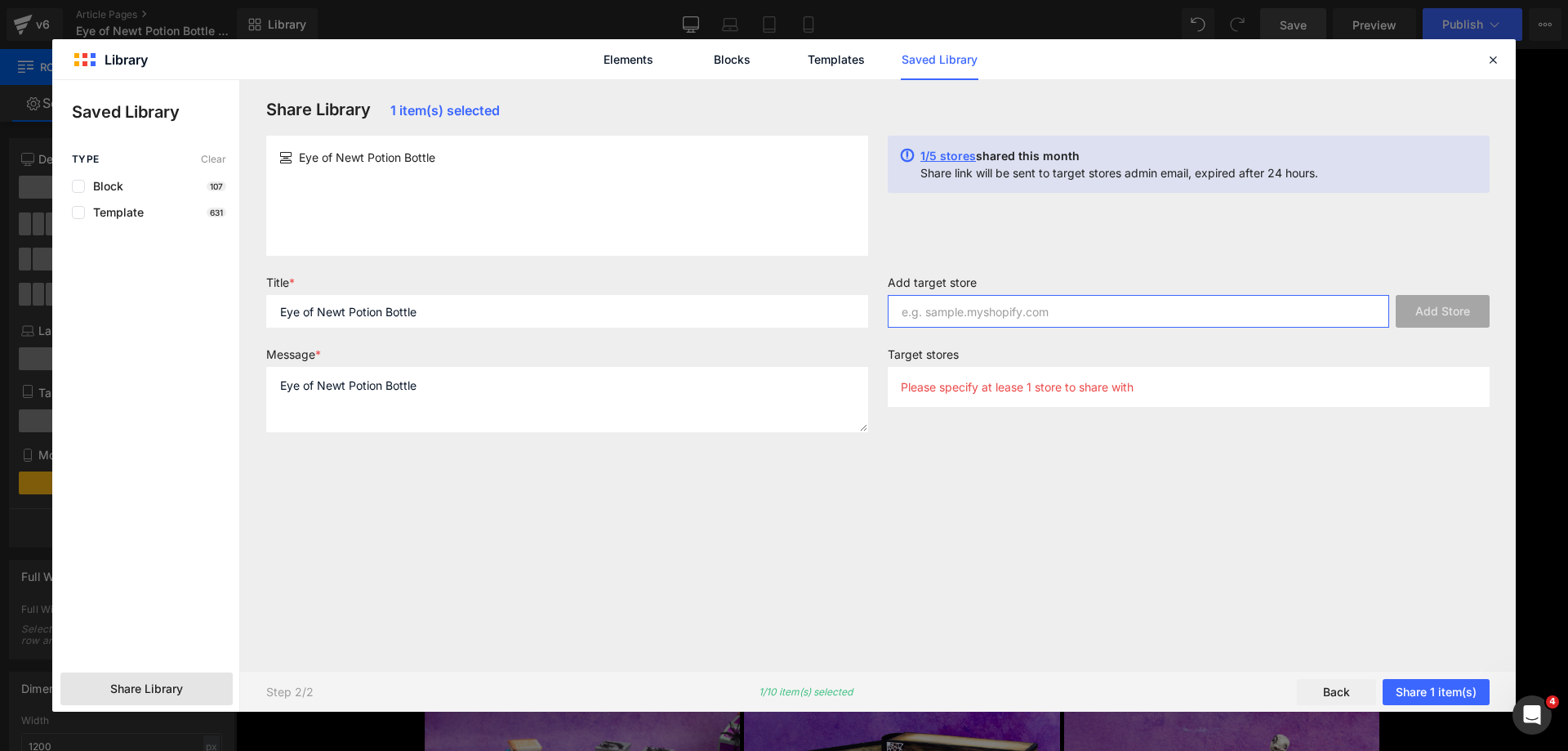
click at [1075, 317] on input "text" at bounding box center [1138, 311] width 501 height 32
paste input "[URL][DOMAIN_NAME]"
drag, startPoint x: 1103, startPoint y: 308, endPoint x: 1216, endPoint y: 308, distance: 113.0
click at [1216, 308] on input "[URL][DOMAIN_NAME]" at bounding box center [1138, 311] width 501 height 32
type input "[URL][DOMAIN_NAME]"
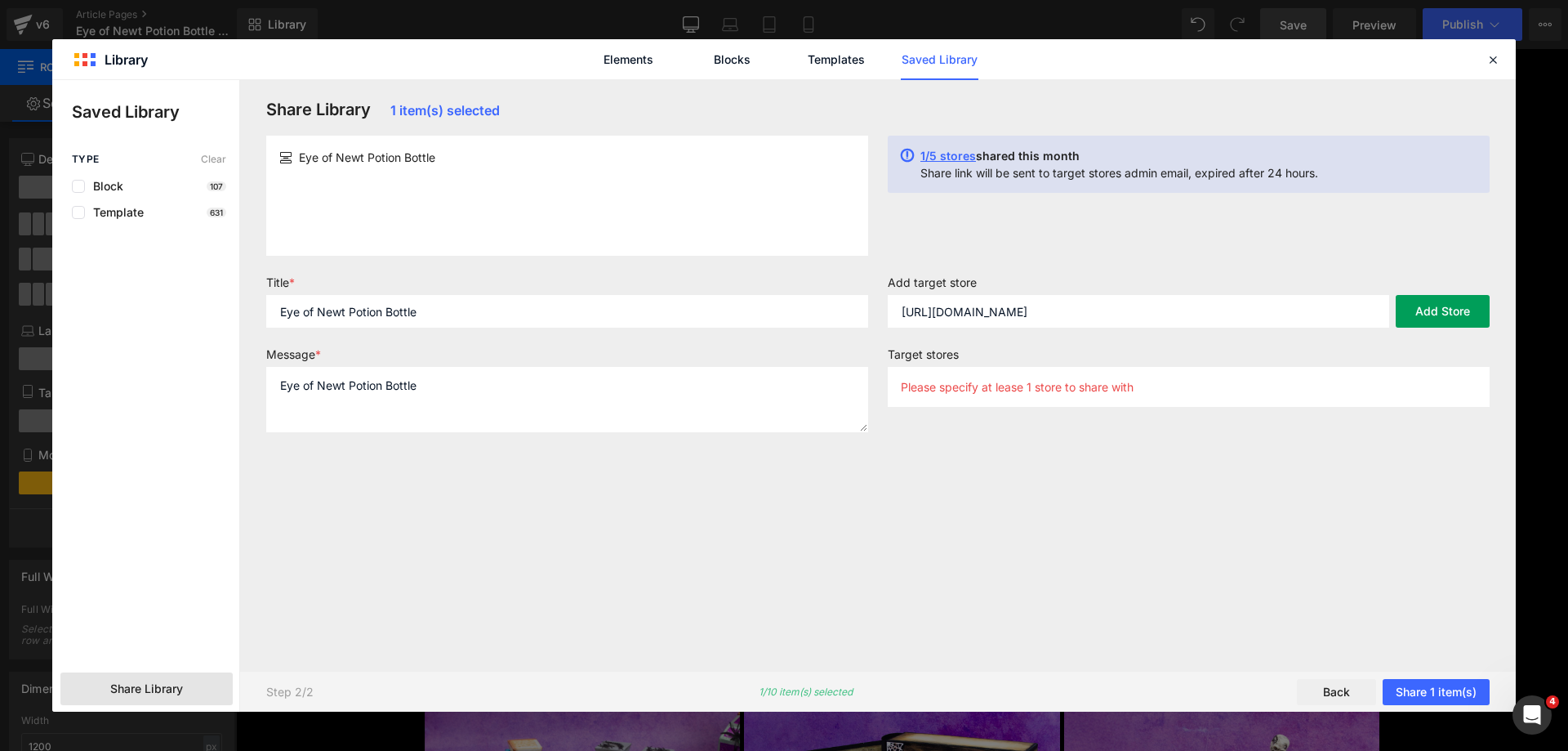
click at [1428, 318] on button "Add Store" at bounding box center [1442, 311] width 94 height 32
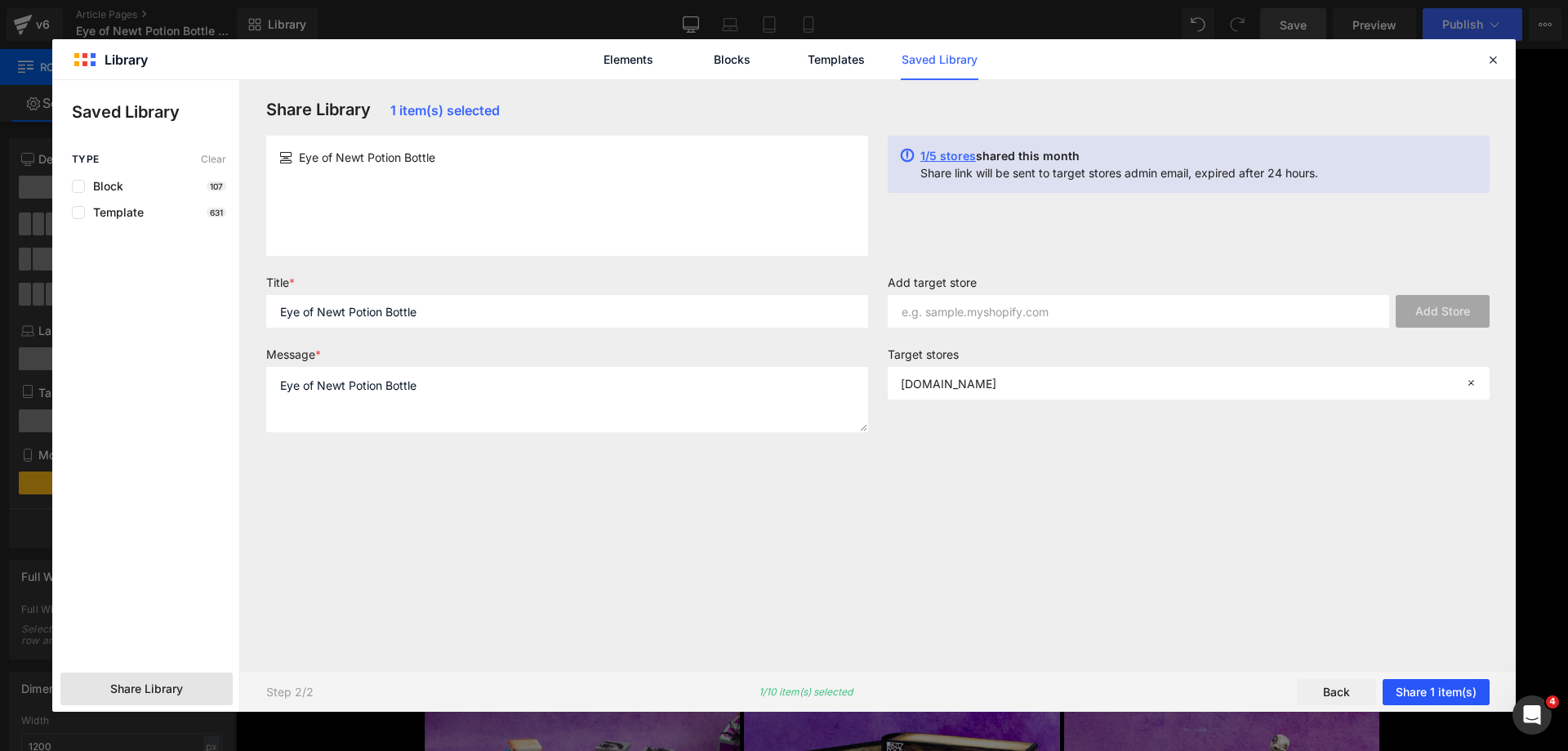
click at [1440, 692] on button "Share 1 item(s)" at bounding box center [1436, 691] width 107 height 26
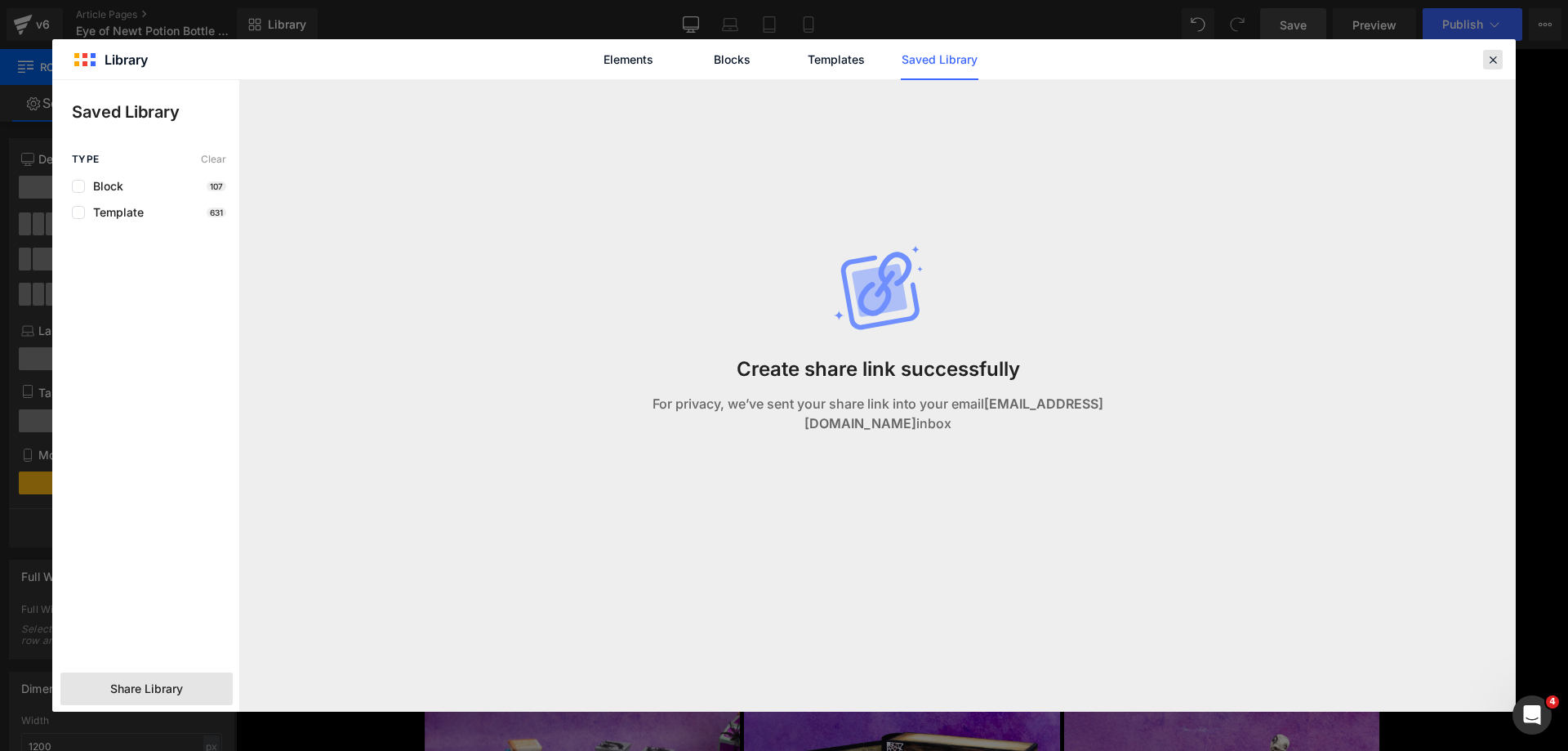
click at [1496, 54] on icon at bounding box center [1492, 59] width 14 height 14
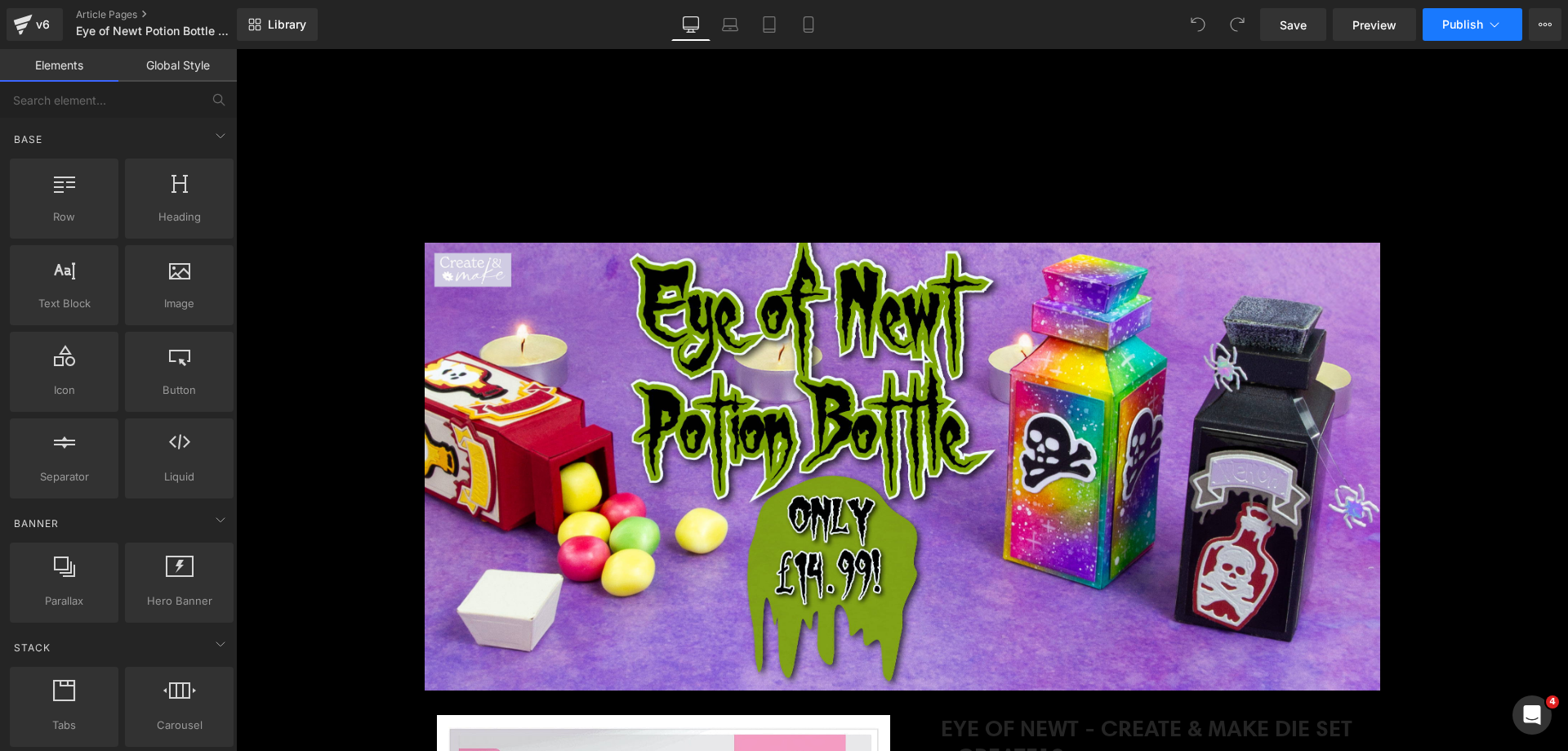
click at [1484, 21] on button "Publish" at bounding box center [1472, 25] width 100 height 32
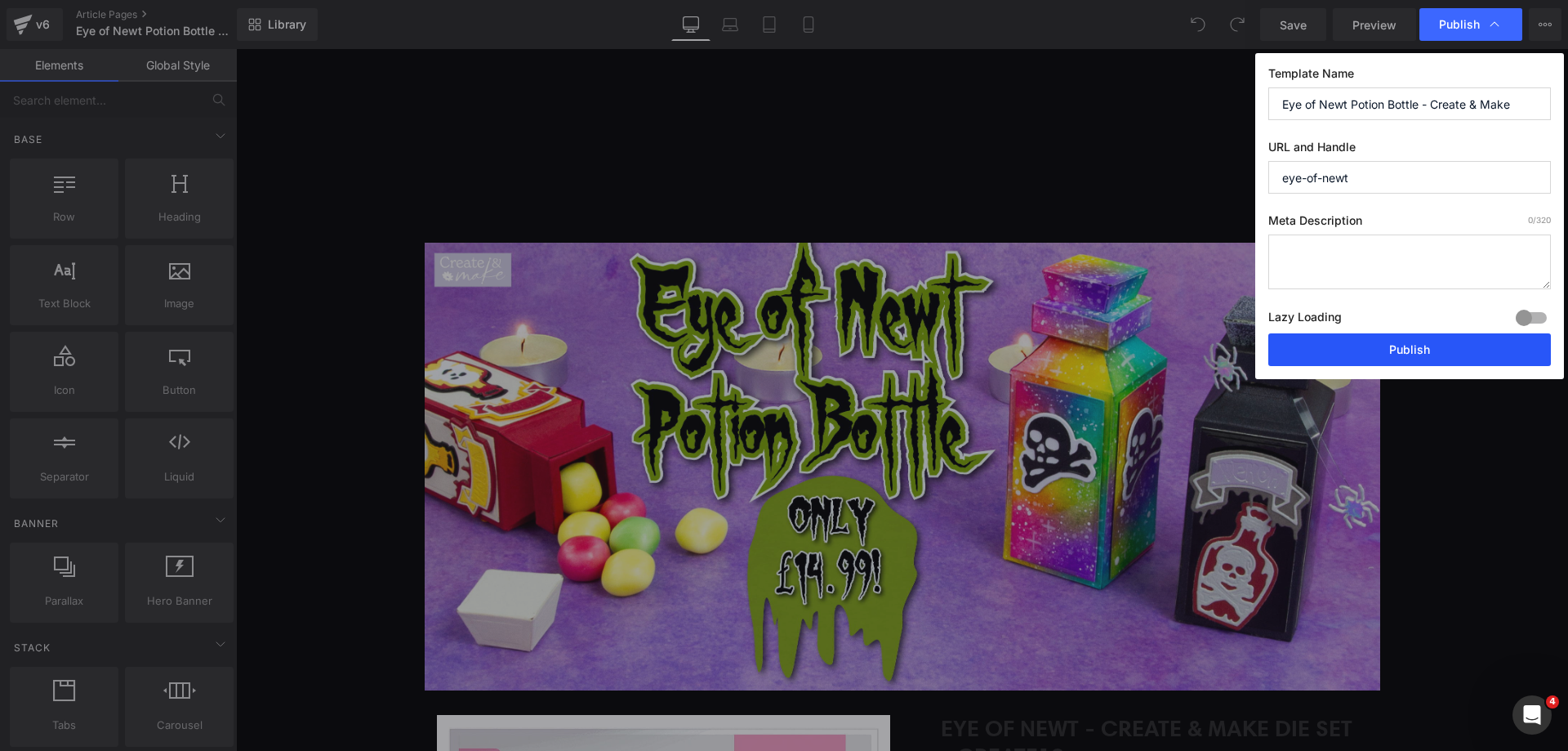
click at [401, 608] on button "Publish" at bounding box center [358, 757] width 84 height 297
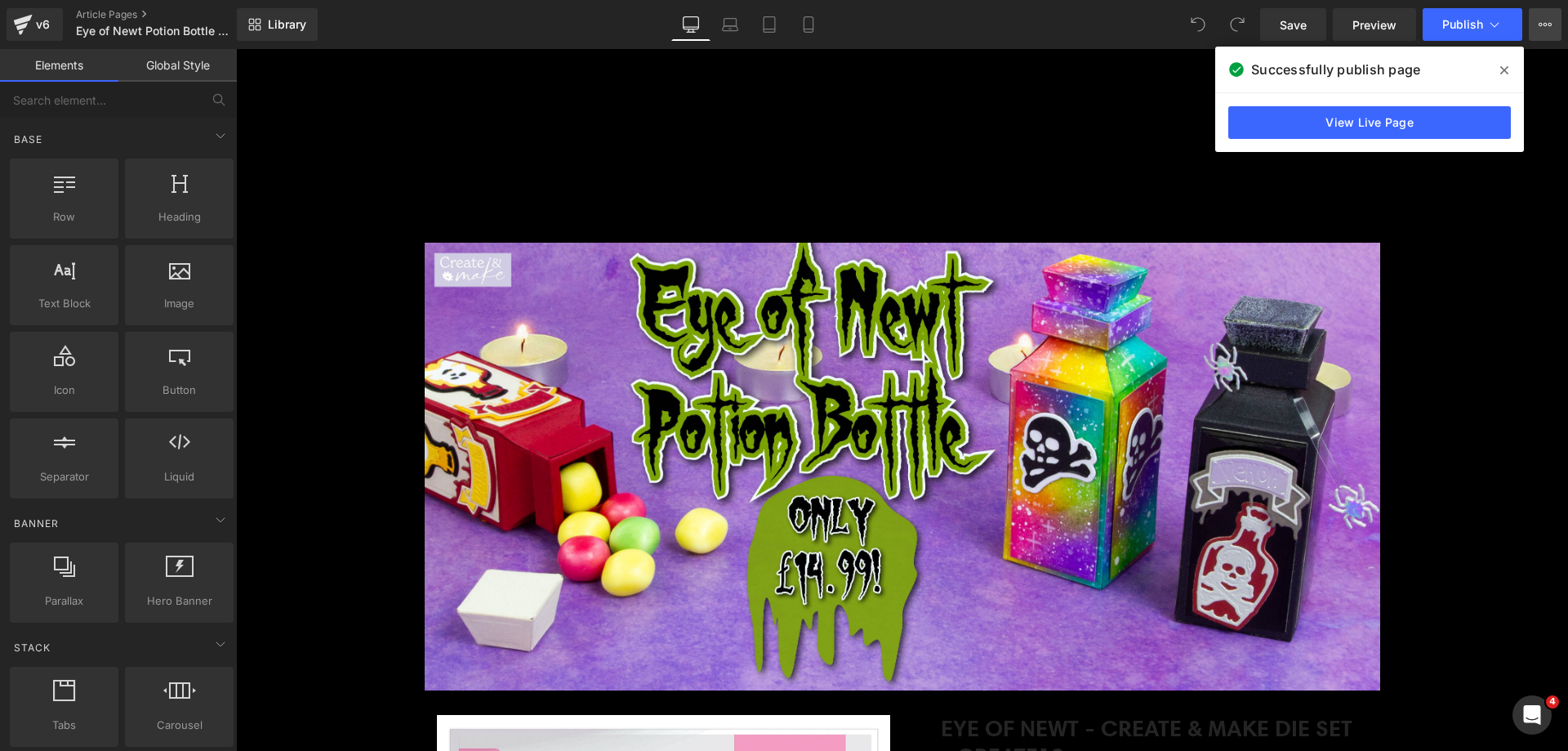
click at [1542, 24] on icon at bounding box center [1540, 24] width 4 height 3
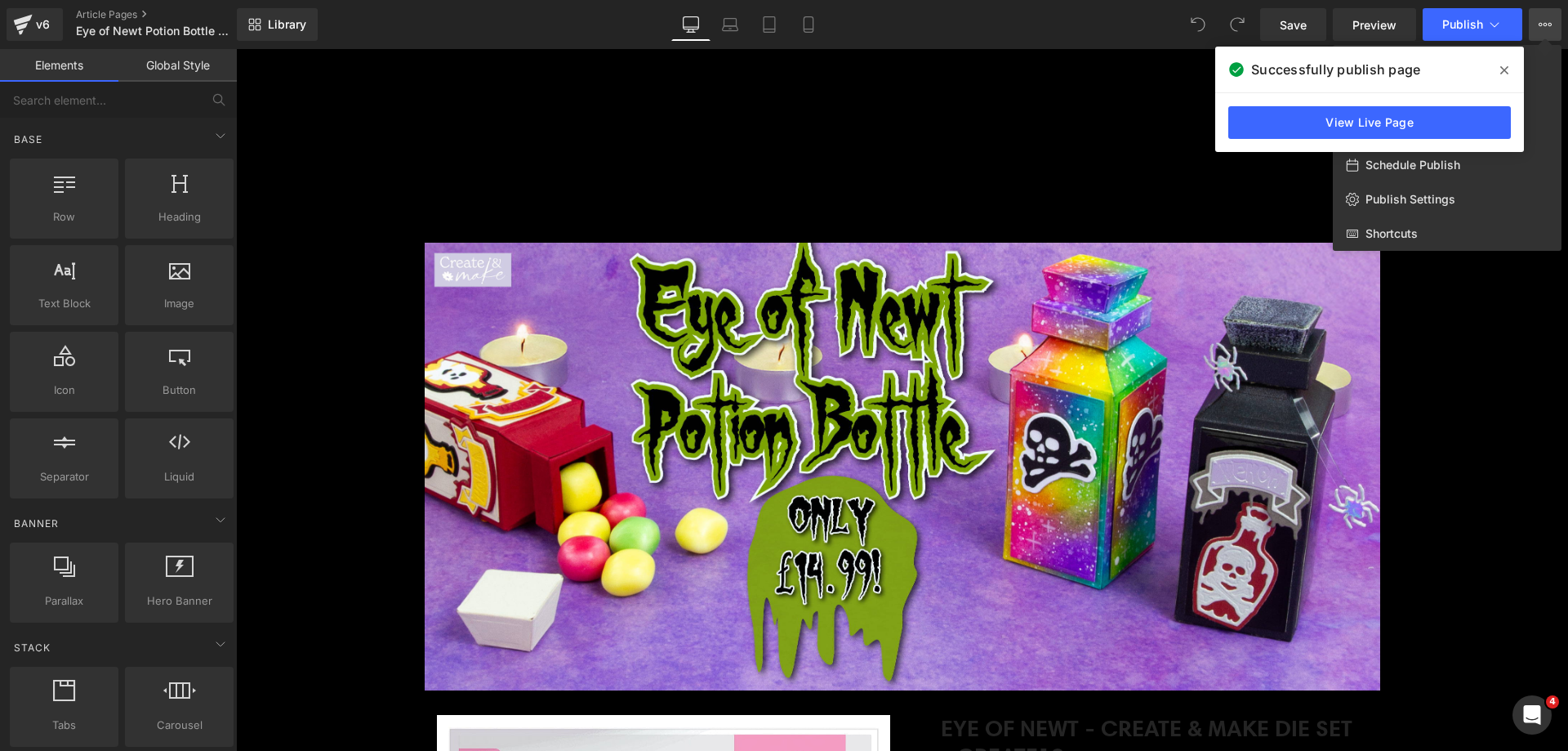
click at [1433, 164] on span "Schedule Publish" at bounding box center [1413, 165] width 95 height 14
select select
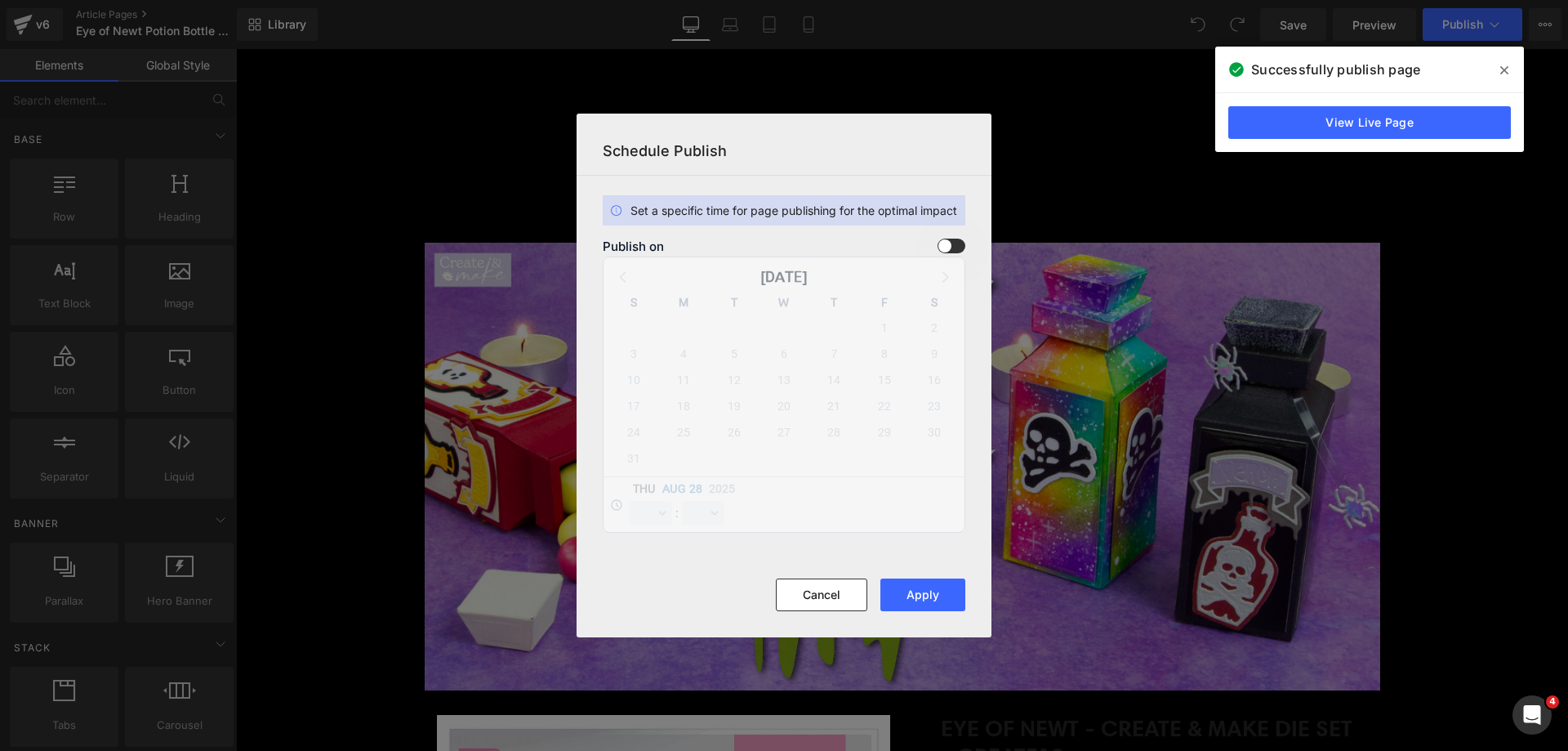
click at [953, 246] on span at bounding box center [951, 246] width 28 height 14
click at [519, 566] on input "checkbox" at bounding box center [484, 591] width 69 height 49
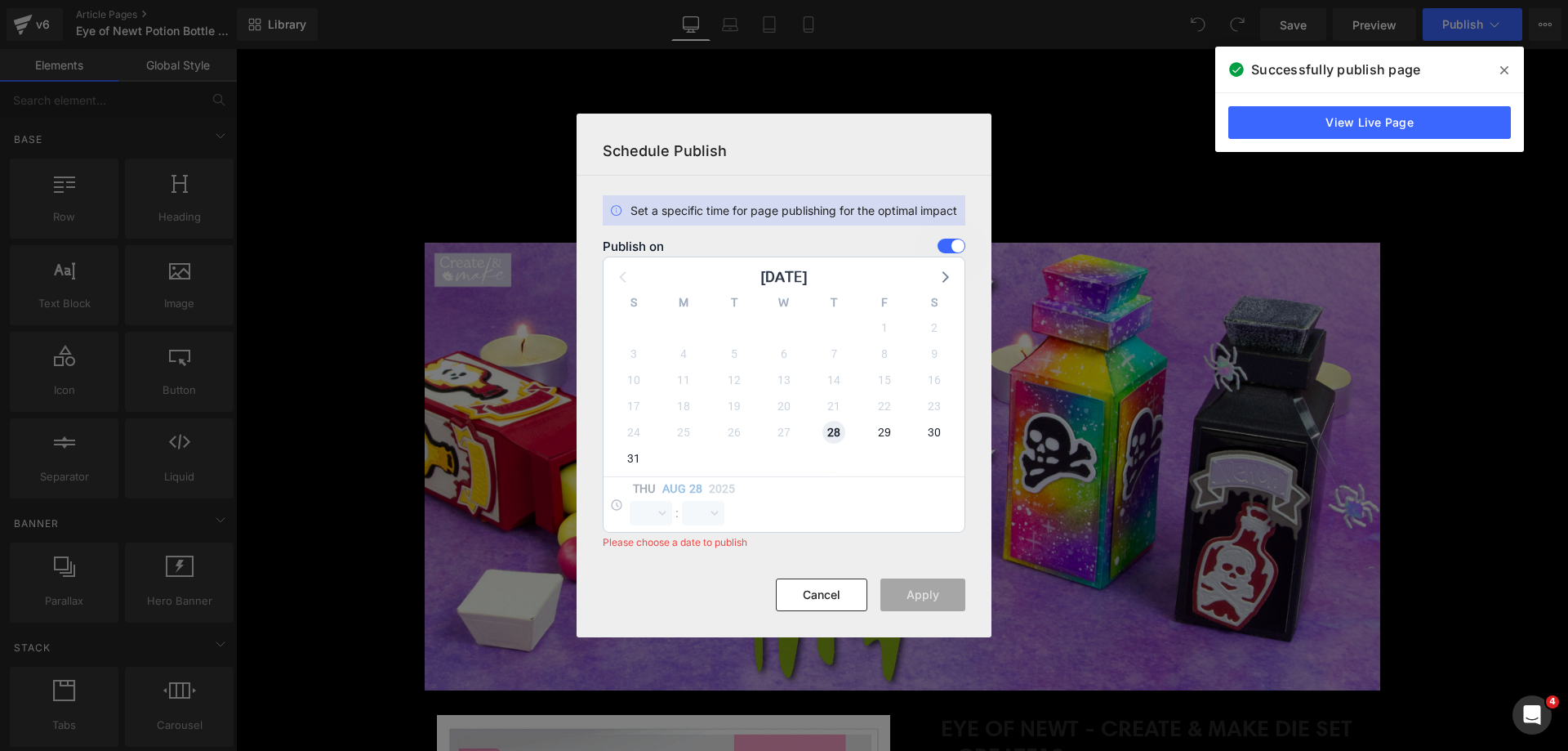
click at [839, 443] on span "28" at bounding box center [833, 432] width 23 height 23
click at [356, 509] on select "00 01 02 03 04 05 06 07 08 09 10 11 12 13 14 15 16 17 18 19 20 21 22 23" at bounding box center [323, 411] width 65 height 269
select select "16"
click at [356, 501] on select "00 01 02 03 04 05 06 07 08 09 10 11 12 13 14 15 16 17 18 19 20 21 22 23" at bounding box center [323, 411] width 65 height 269
click at [356, 692] on select "00 01 02 03 04 05 06 07 08 09 10 11 12 13 14 15 16 17 18 19 20 21 22 23 24 25 2…" at bounding box center [323, 717] width 65 height 49
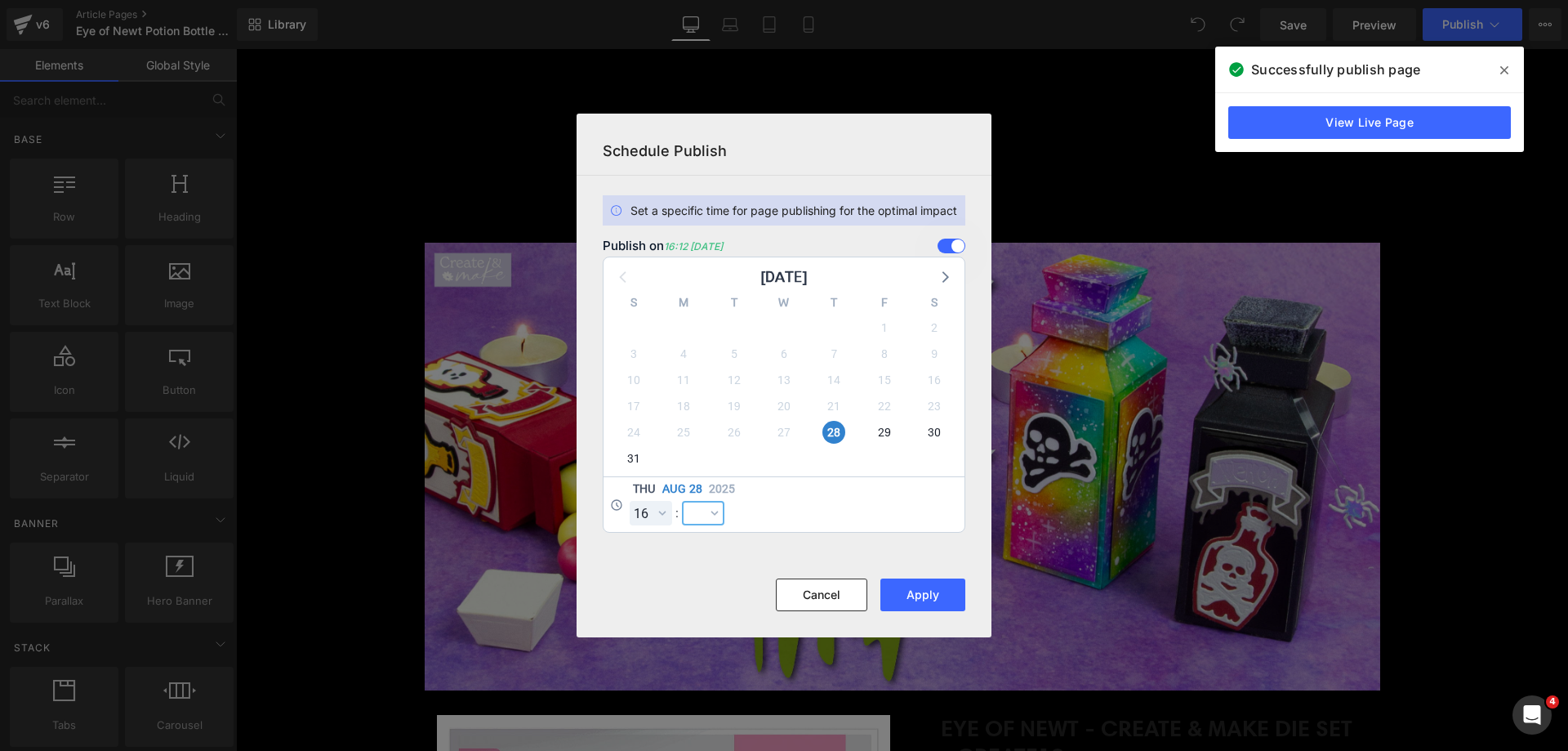
select select "0"
click at [356, 692] on select "00 01 02 03 04 05 06 07 08 09 10 11 12 13 14 15 16 17 18 19 20 21 22 23 24 25 2…" at bounding box center [323, 717] width 65 height 49
click at [910, 587] on button "Apply" at bounding box center [922, 595] width 85 height 32
